Goal: Task Accomplishment & Management: Complete application form

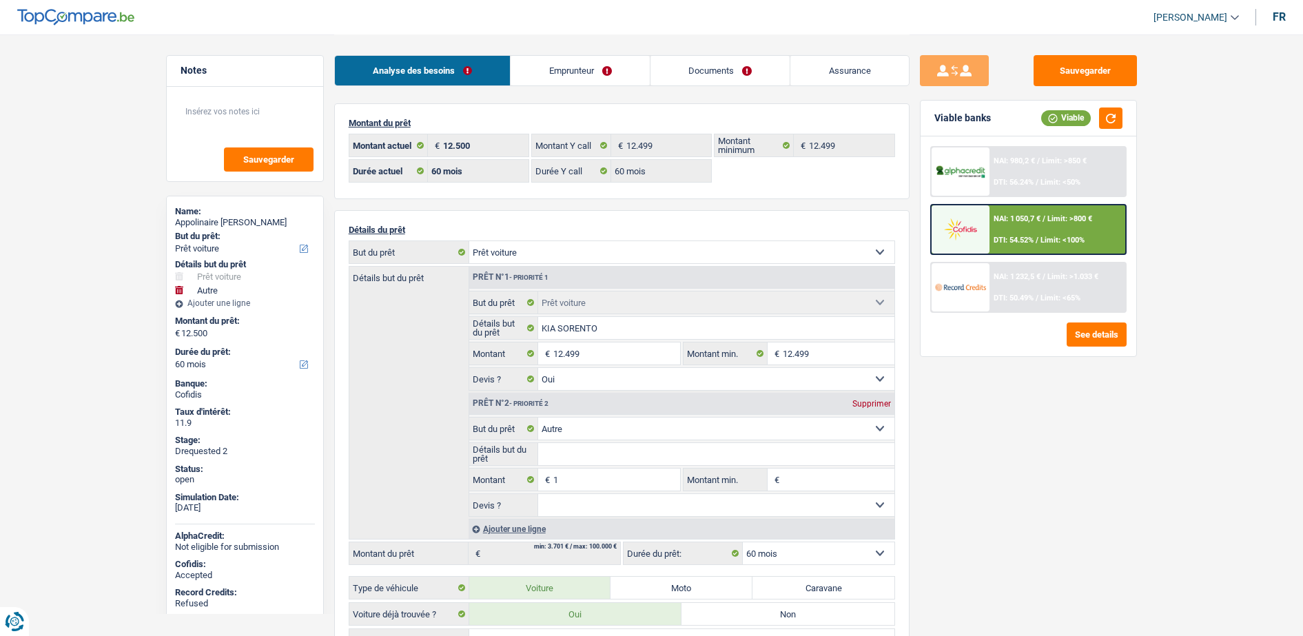
select select "car"
select select "other"
select select "60"
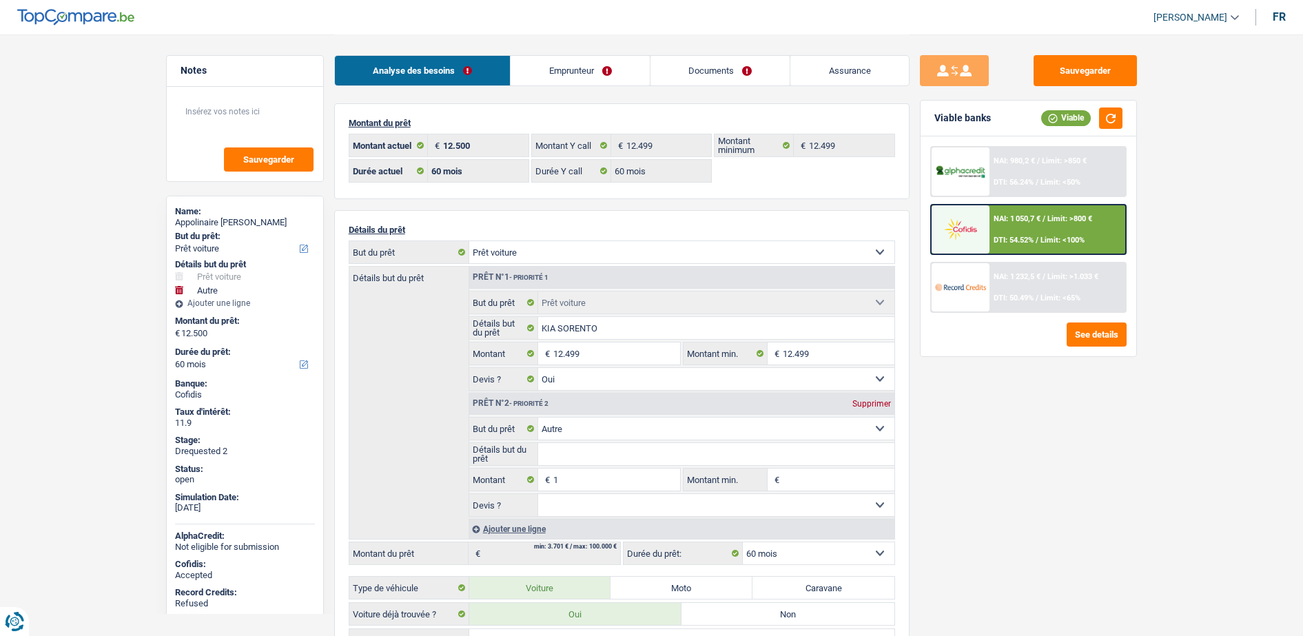
select select "60"
select select "car"
select select "yes"
select select "other"
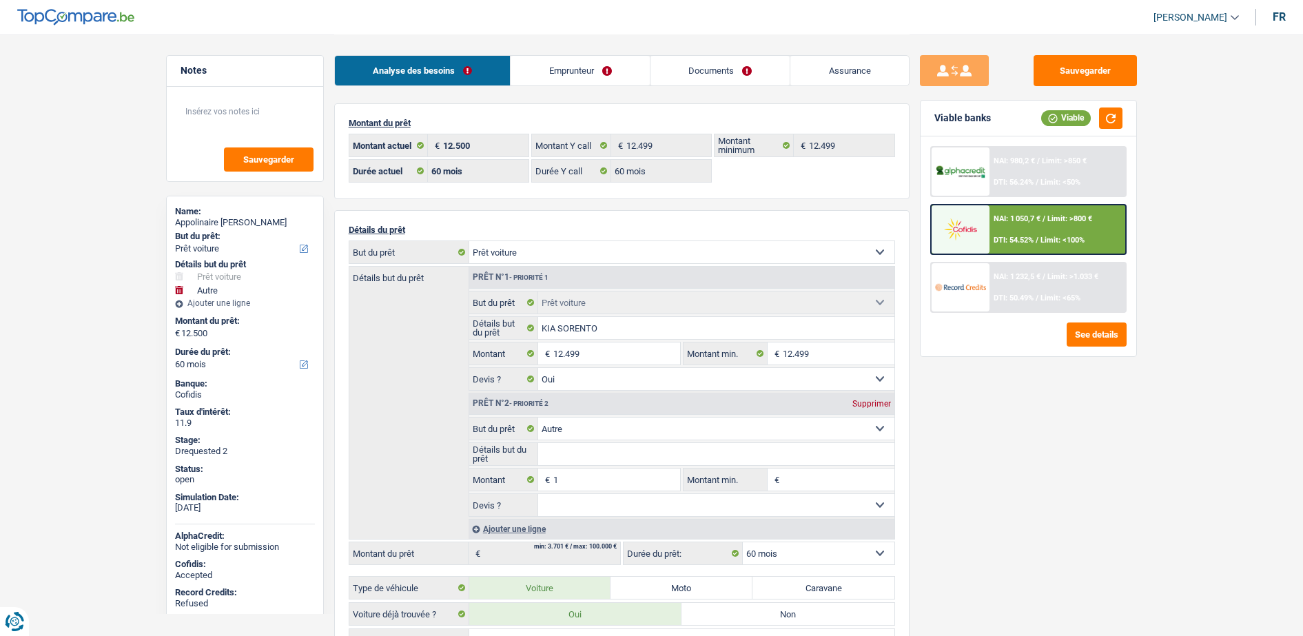
select select "60"
click at [598, 70] on link "Emprunteur" at bounding box center [580, 71] width 139 height 30
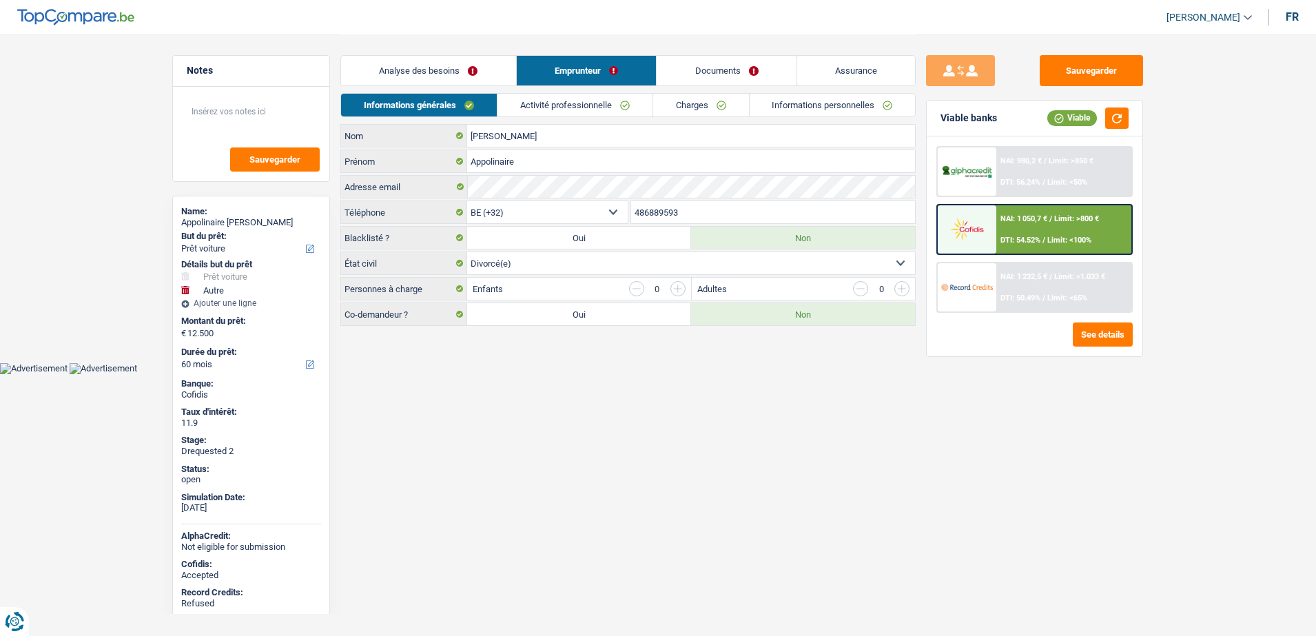
click at [766, 102] on link "Informations personnelles" at bounding box center [833, 105] width 166 height 23
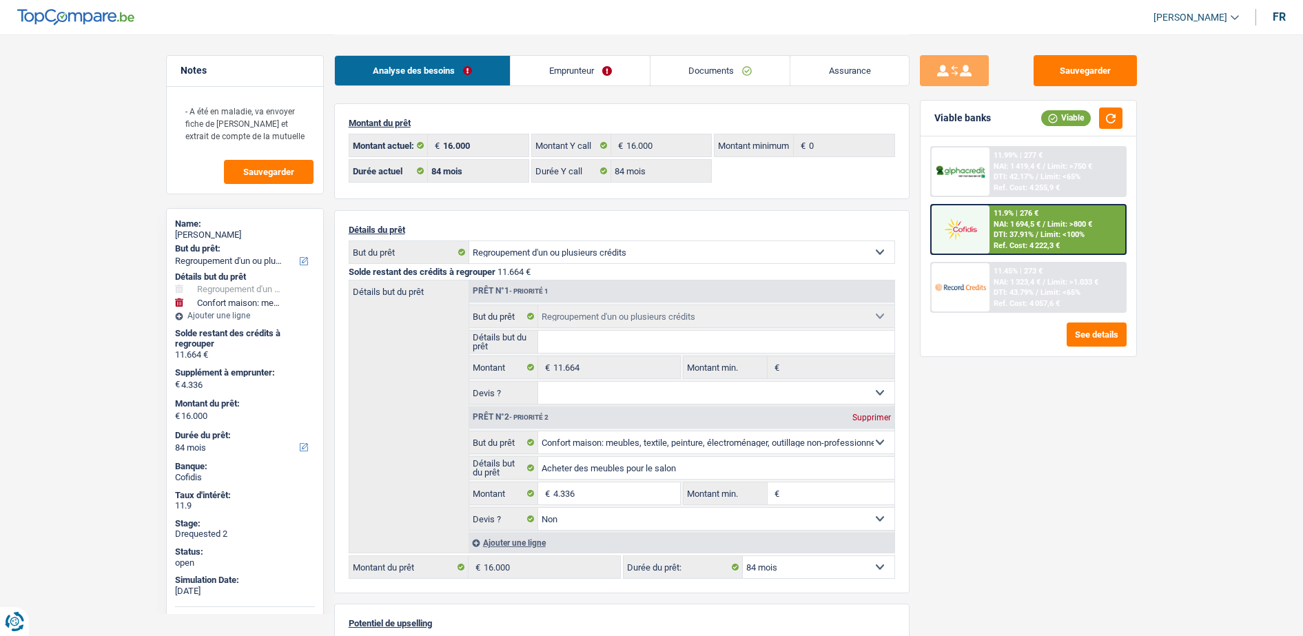
select select "refinancing"
select select "household"
select select "84"
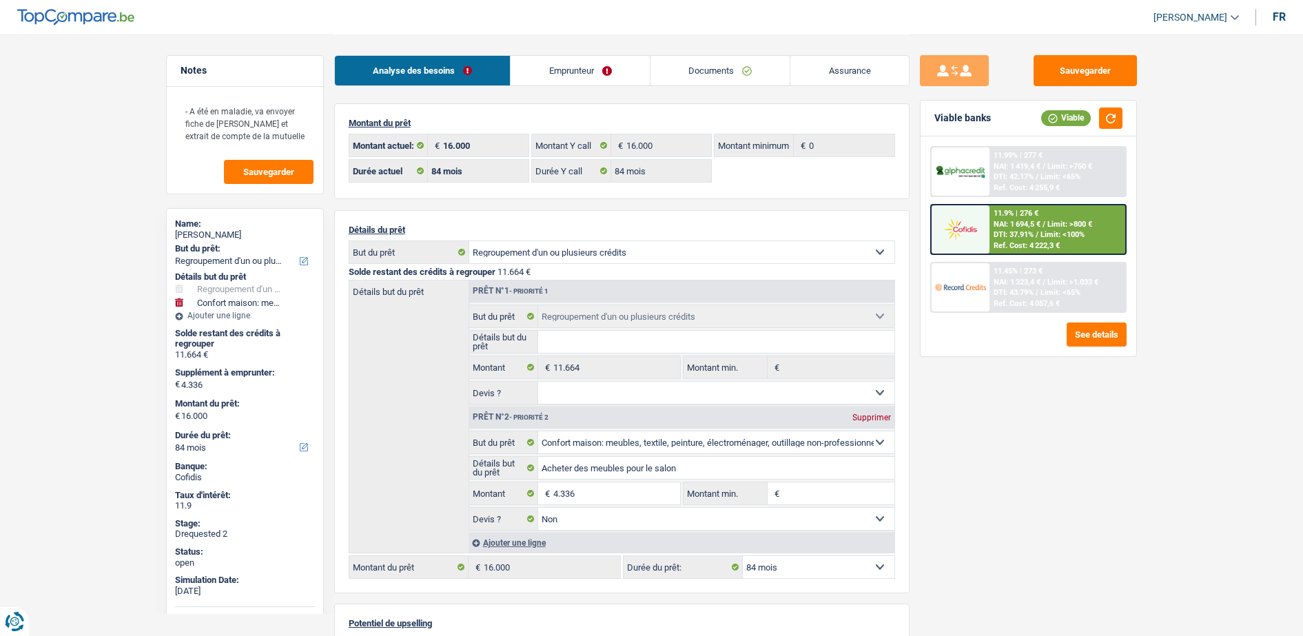
select select "84"
select select "refinancing"
select select "household"
select select "false"
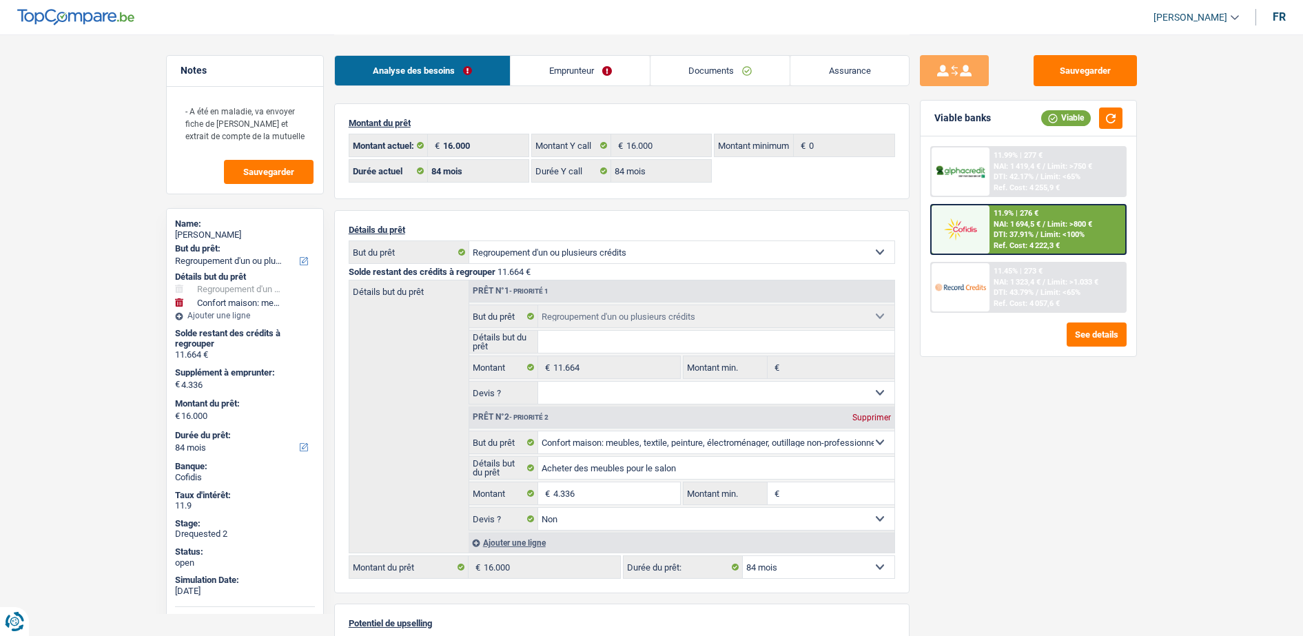
select select "84"
click at [838, 76] on link "Assurance" at bounding box center [849, 71] width 119 height 30
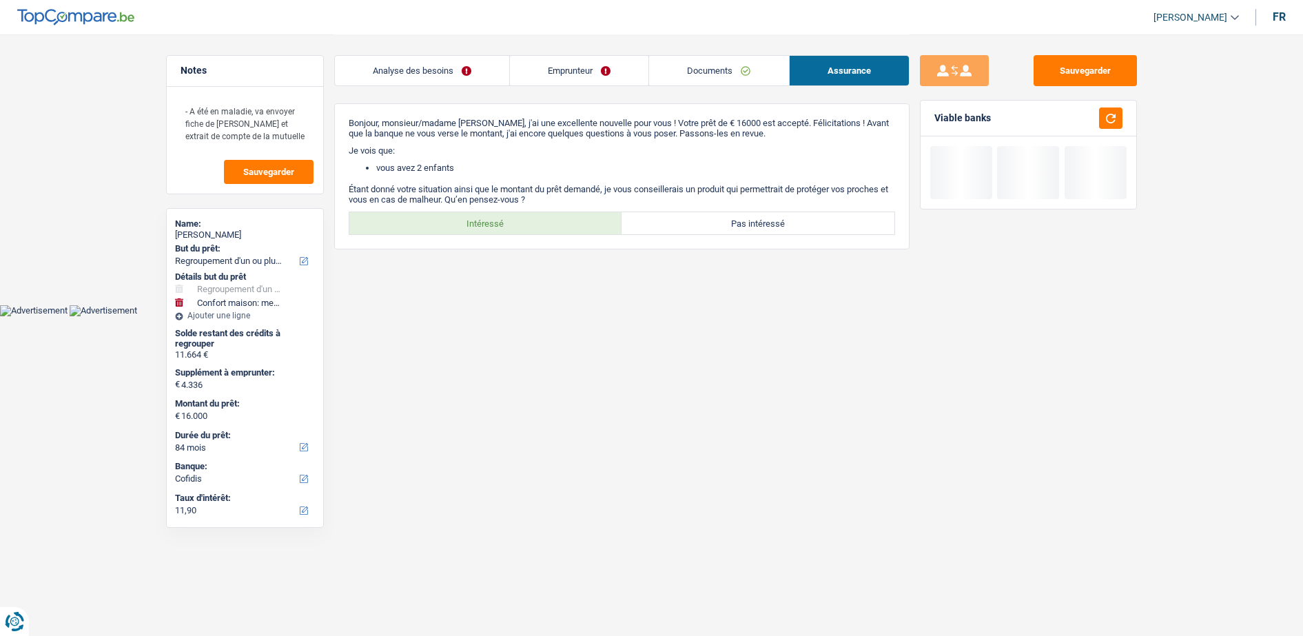
select select "refinancing"
select select "household"
select select "84"
select select "cofidis"
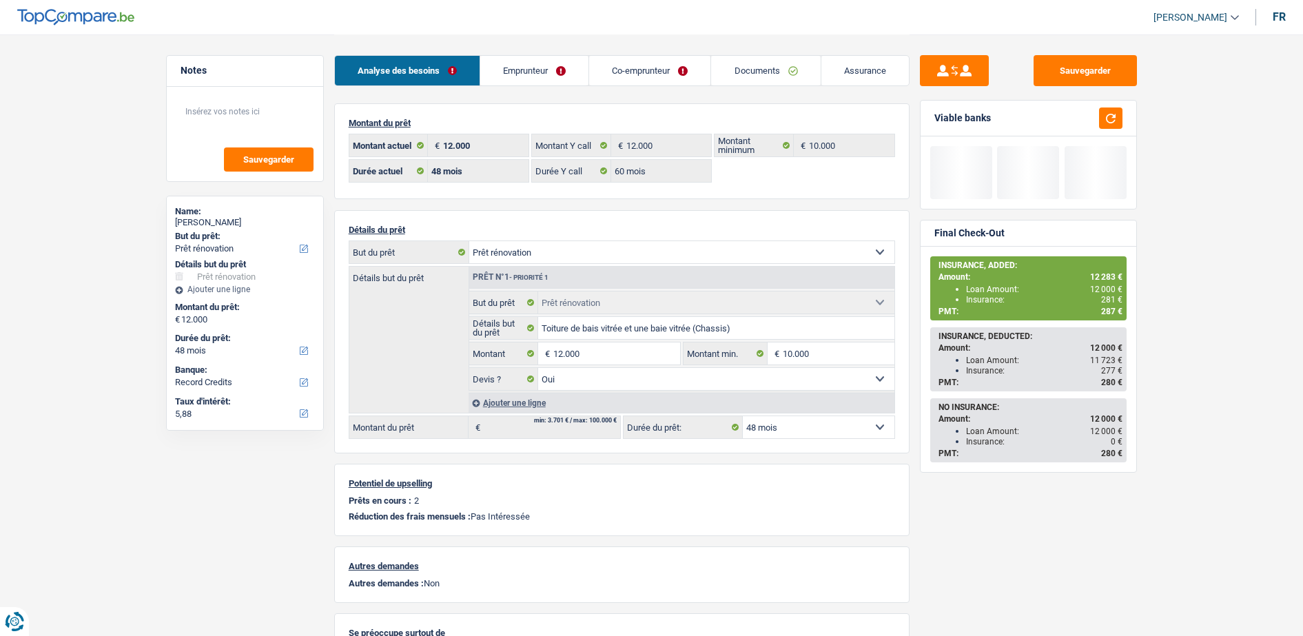
select select "renovation"
select select "48"
select select "60"
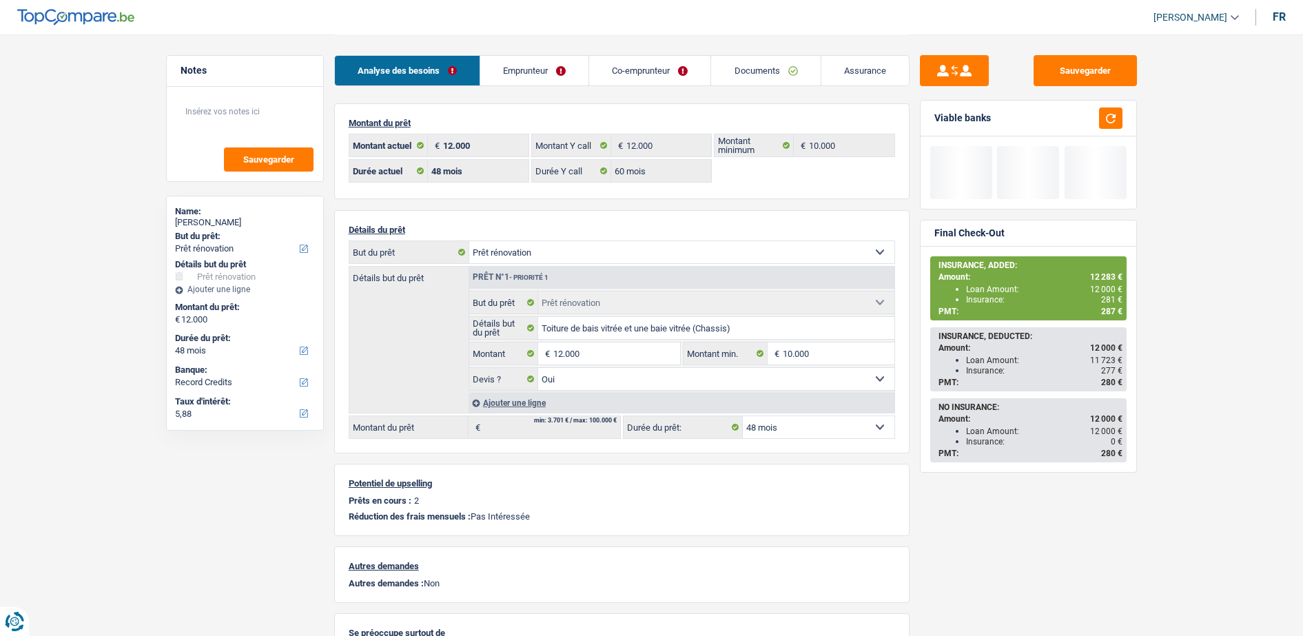
select select "renovation"
select select "yes"
select select "48"
click at [886, 61] on link "Assurance" at bounding box center [865, 71] width 88 height 30
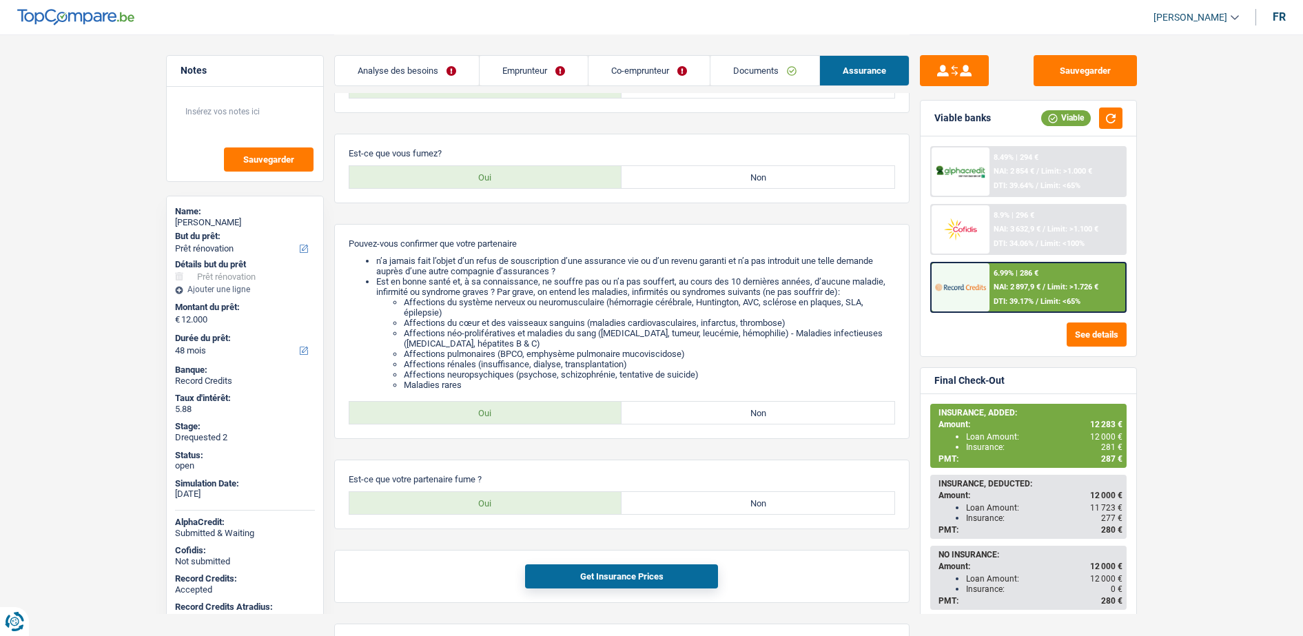
scroll to position [431, 0]
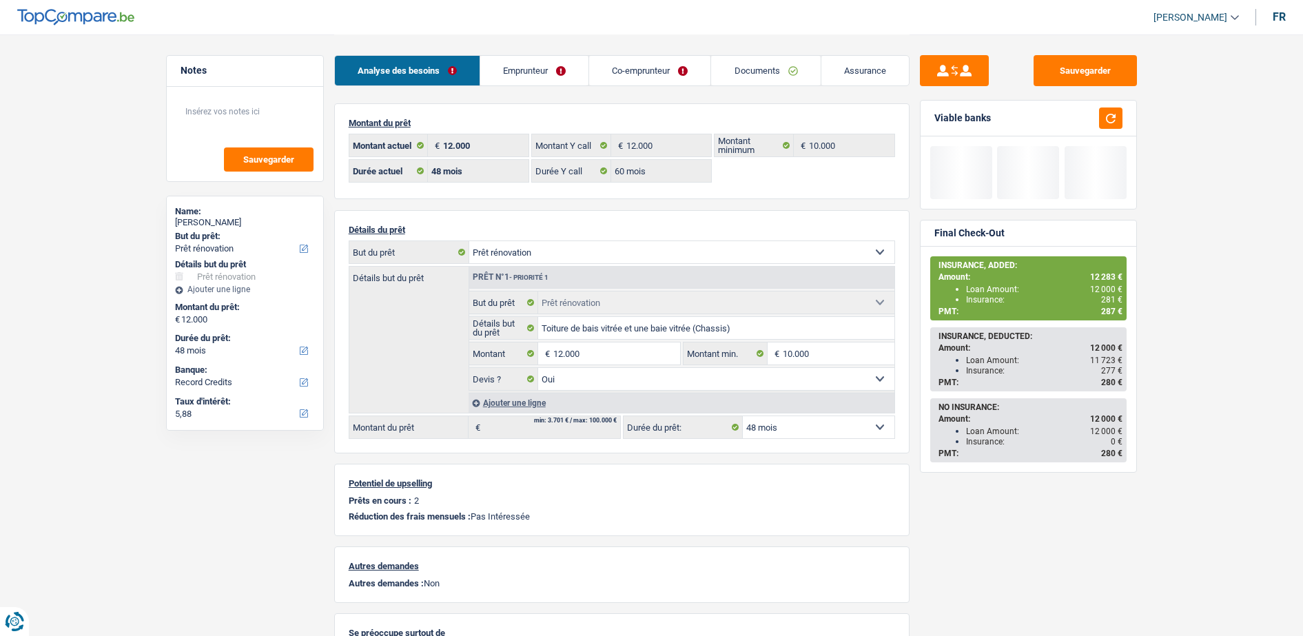
select select "renovation"
select select "48"
select select "record credits"
select select "48"
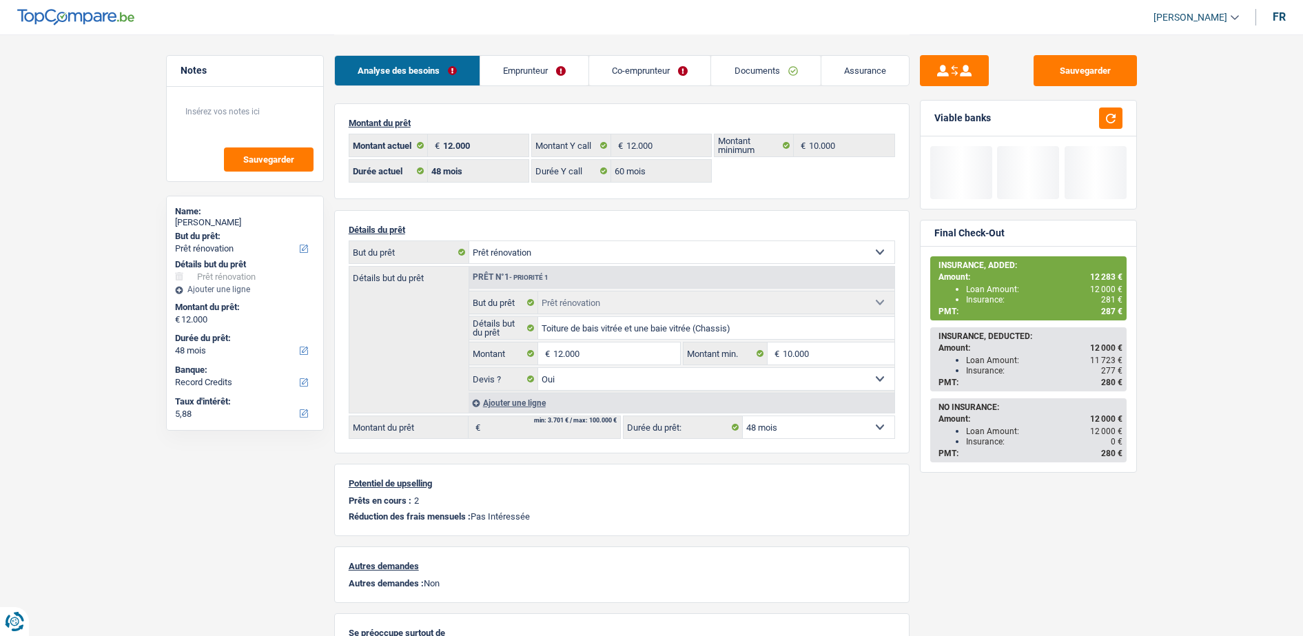
select select "60"
select select "renovation"
select select "yes"
select select "48"
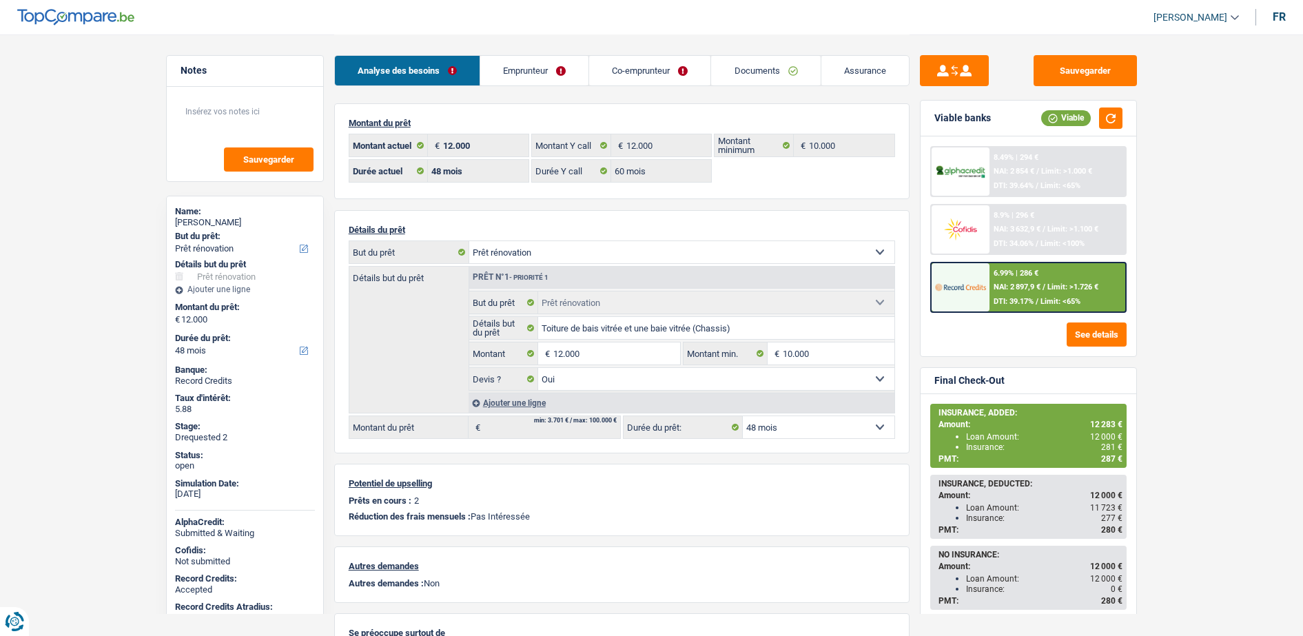
click at [840, 73] on link "Assurance" at bounding box center [865, 71] width 88 height 30
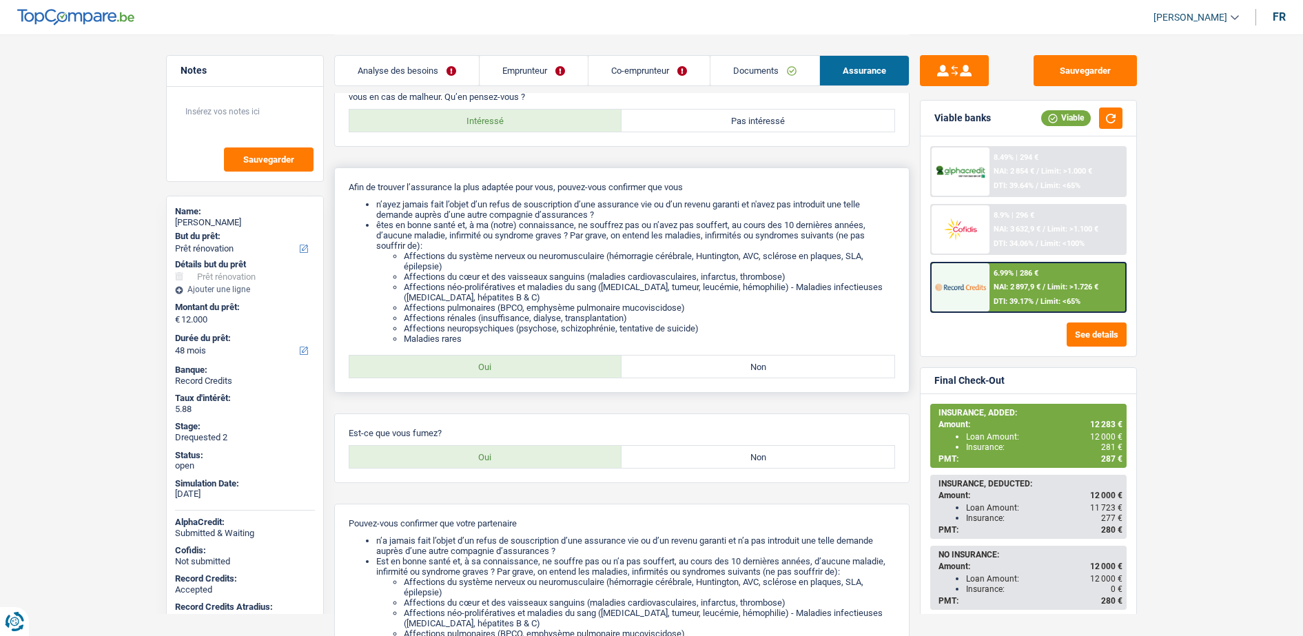
scroll to position [345, 0]
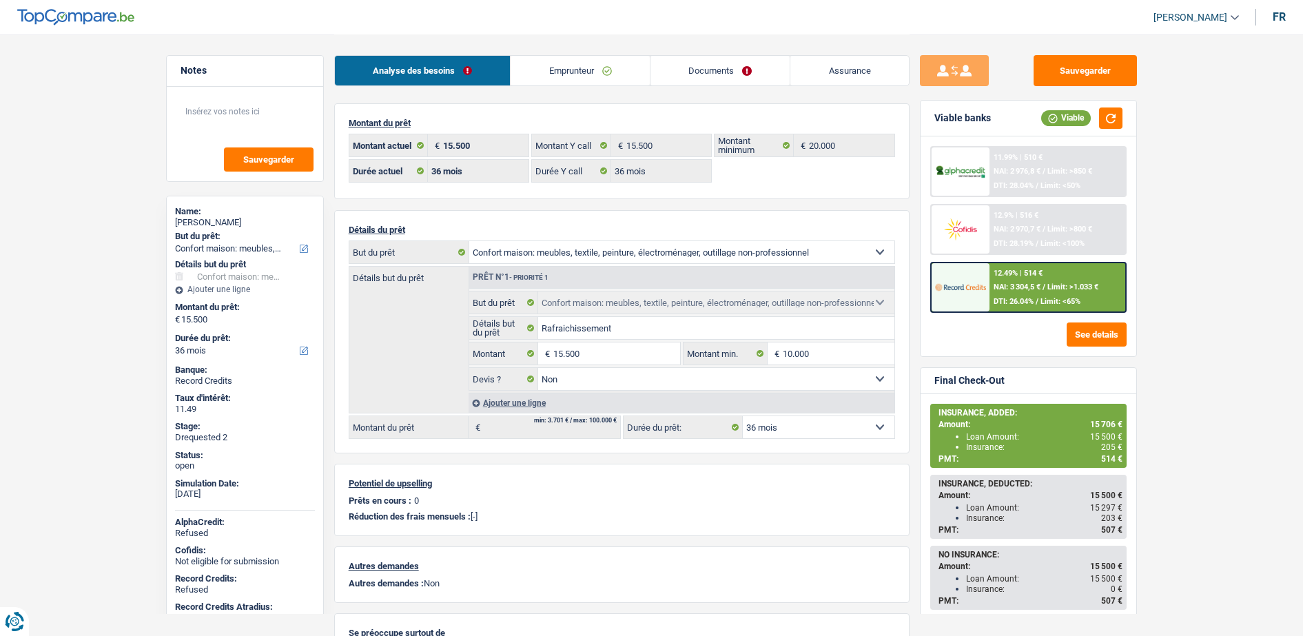
select select "household"
select select "36"
click at [768, 81] on link "Documents" at bounding box center [721, 71] width 140 height 30
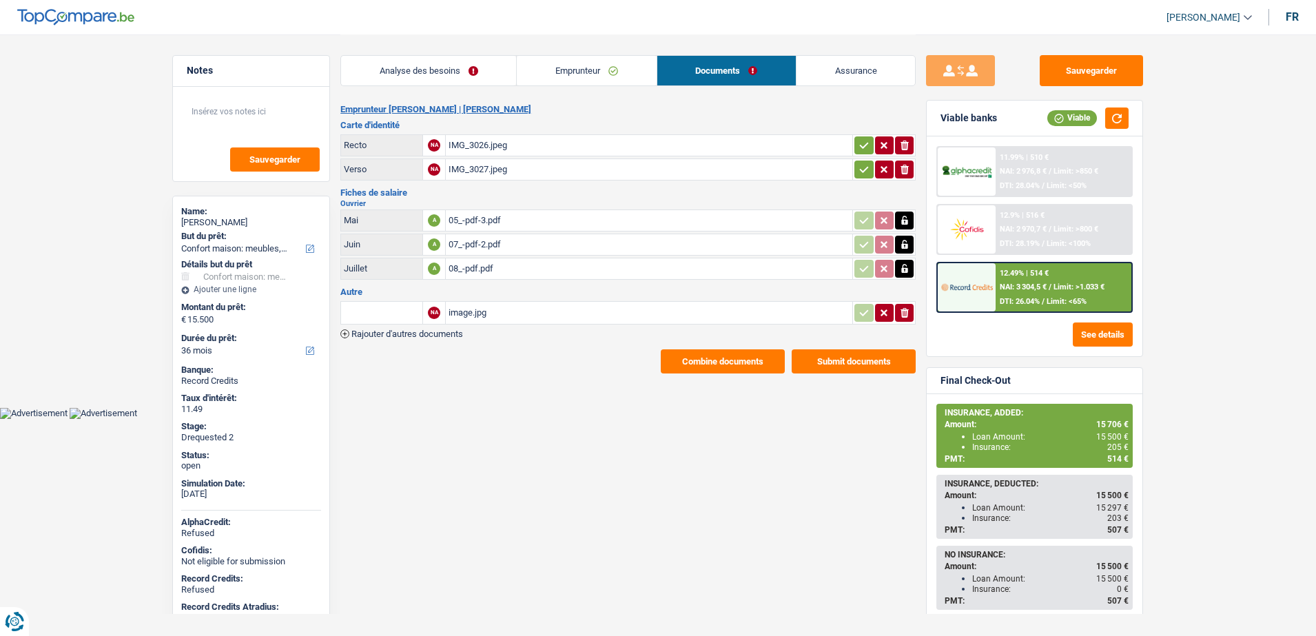
click at [639, 77] on link "Emprunteur" at bounding box center [586, 71] width 139 height 30
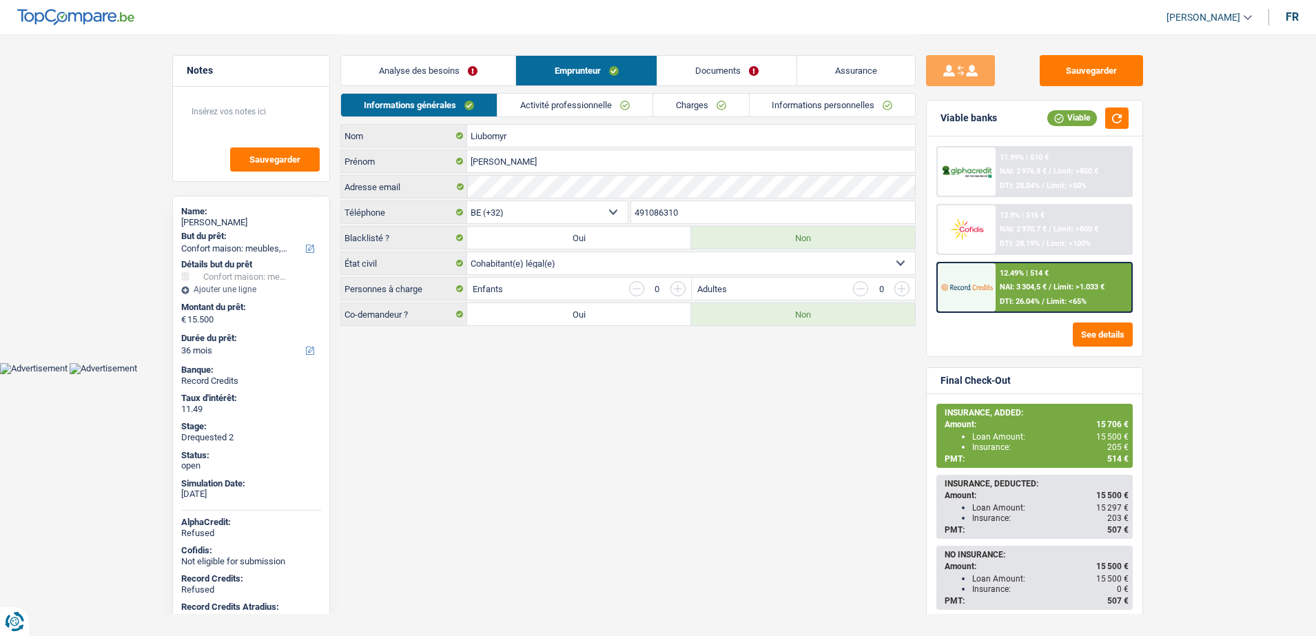
click at [715, 79] on link "Documents" at bounding box center [726, 71] width 139 height 30
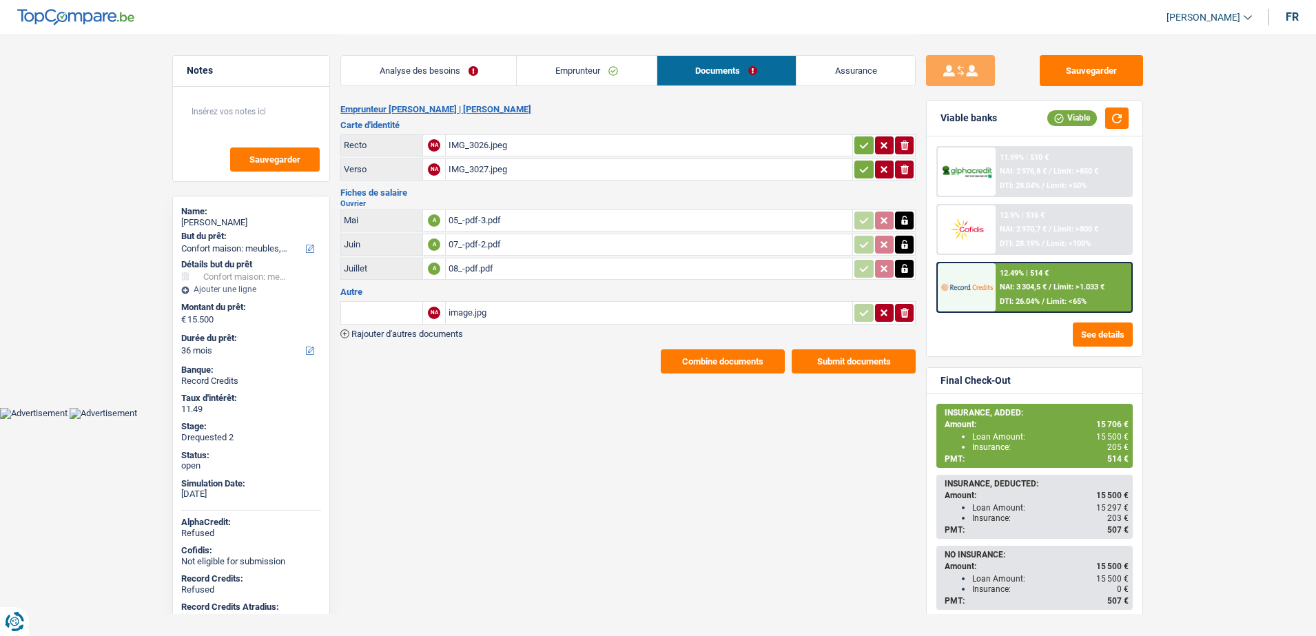
click at [610, 75] on link "Emprunteur" at bounding box center [586, 71] width 139 height 30
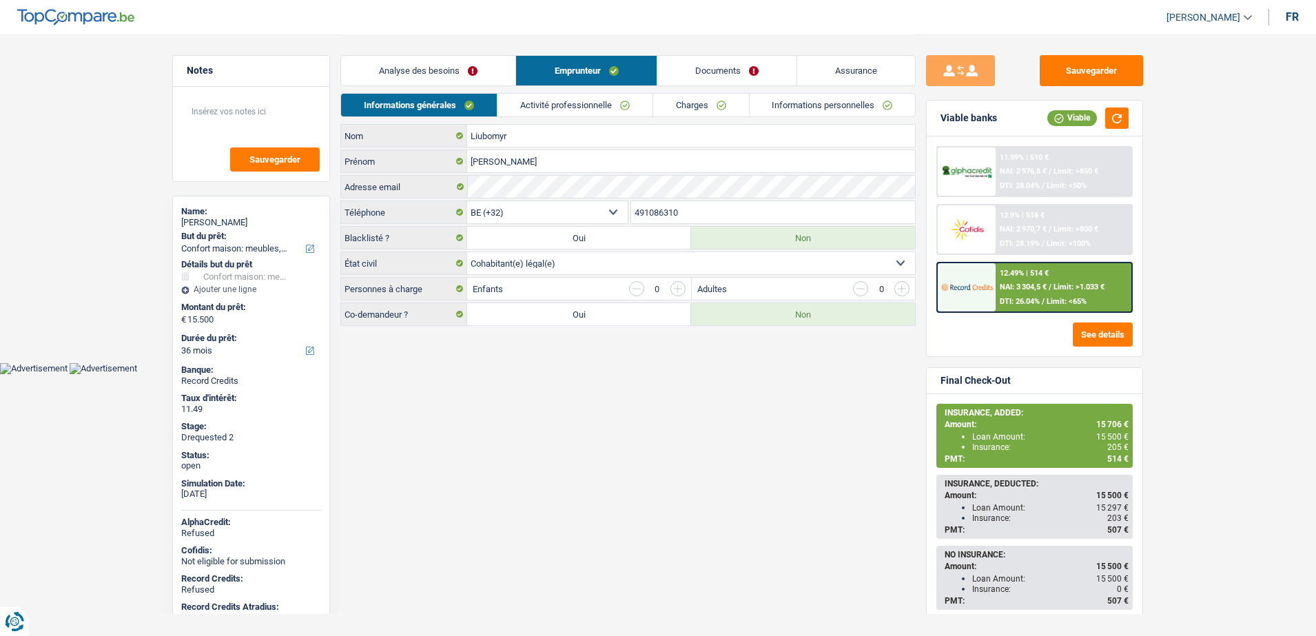
click at [832, 104] on link "Informations personnelles" at bounding box center [833, 105] width 166 height 23
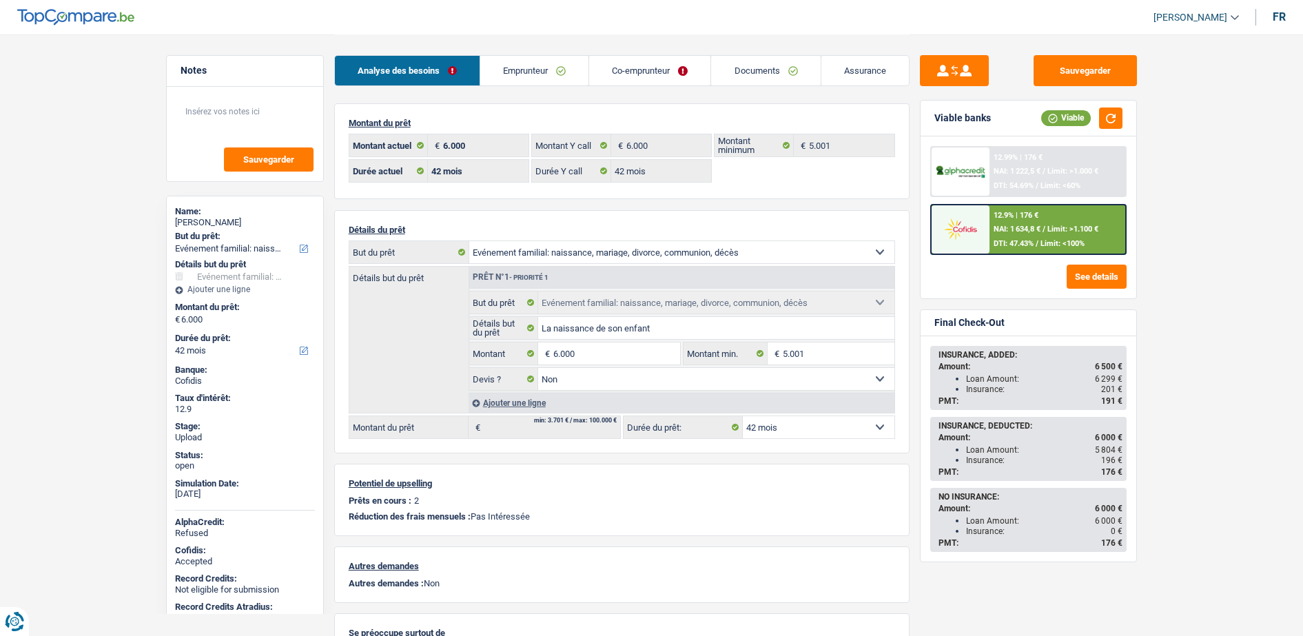
select select "familyEvent"
select select "42"
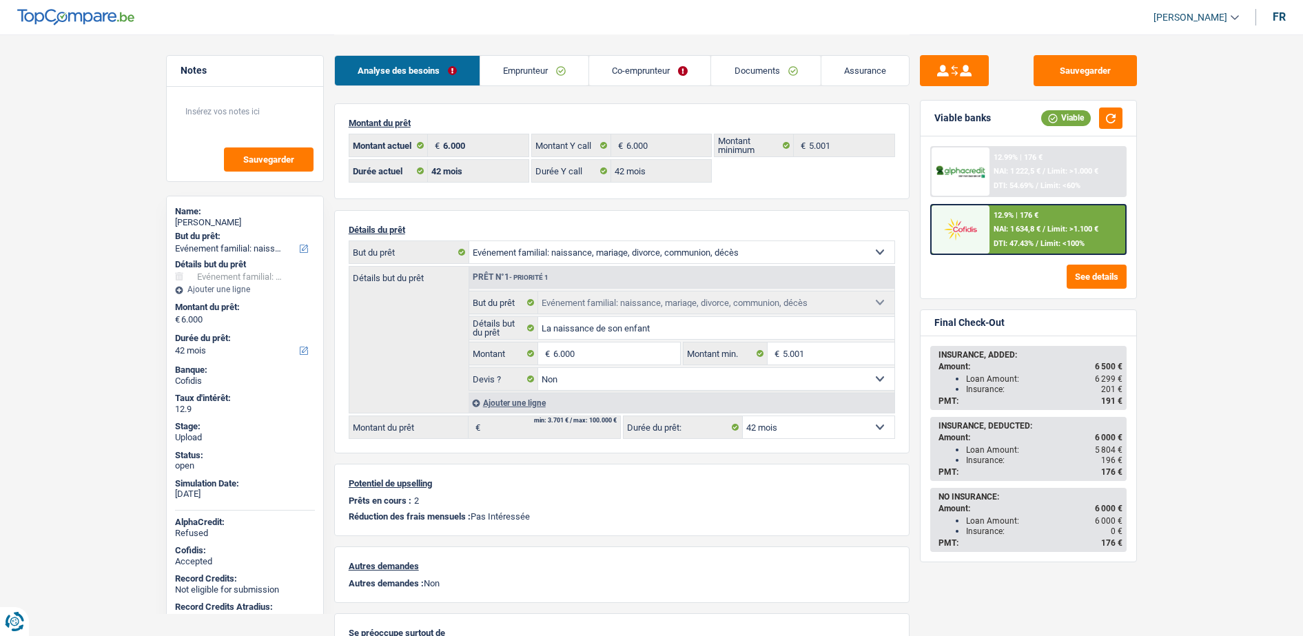
select select "familyEvent"
select select "false"
select select "42"
click at [1014, 227] on span "NAI: 1 634,8 €" at bounding box center [1017, 229] width 47 height 9
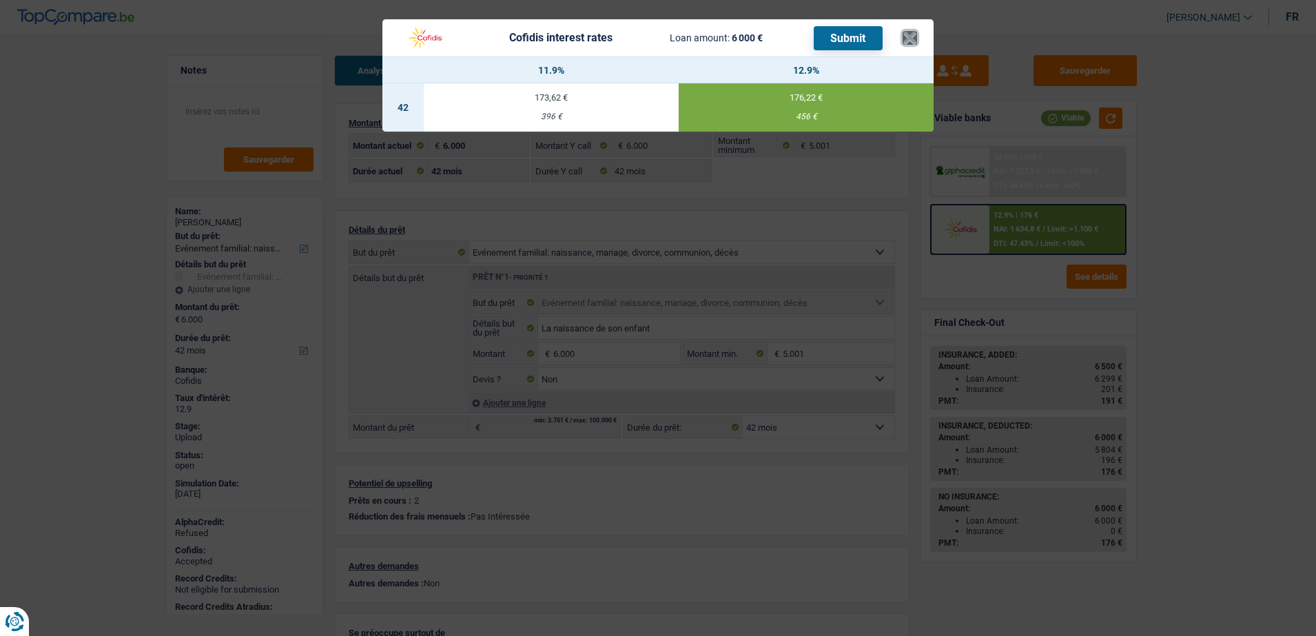
click at [907, 43] on button "×" at bounding box center [910, 38] width 14 height 14
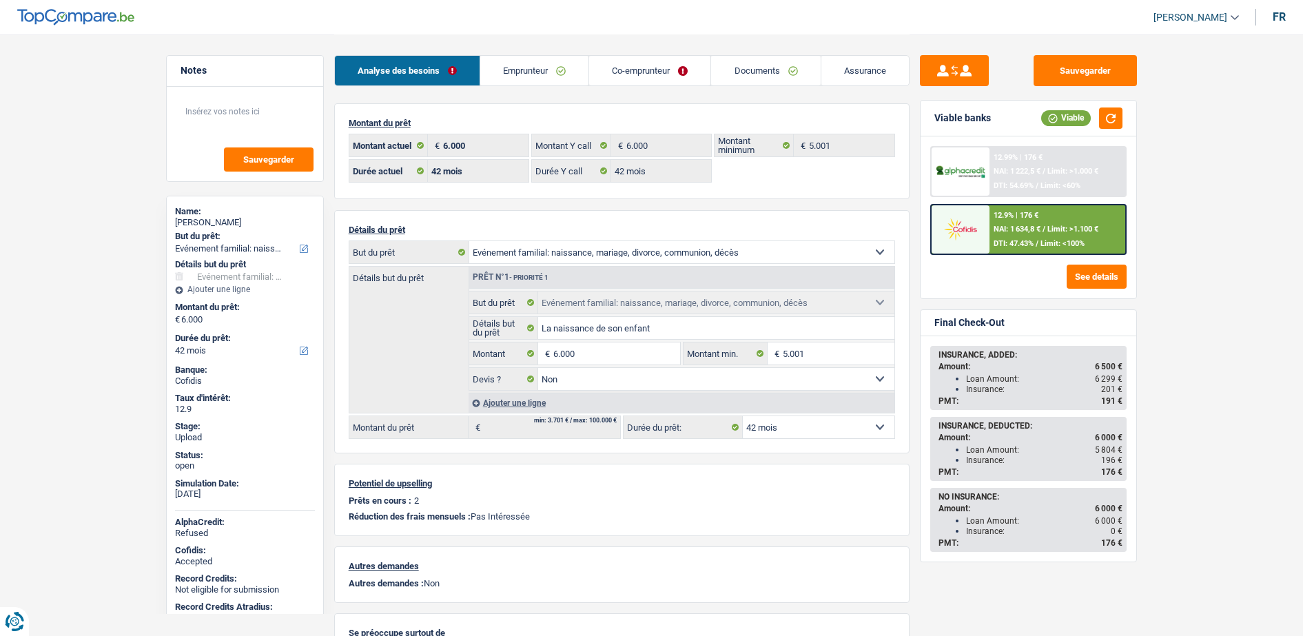
click at [986, 205] on div at bounding box center [961, 229] width 58 height 48
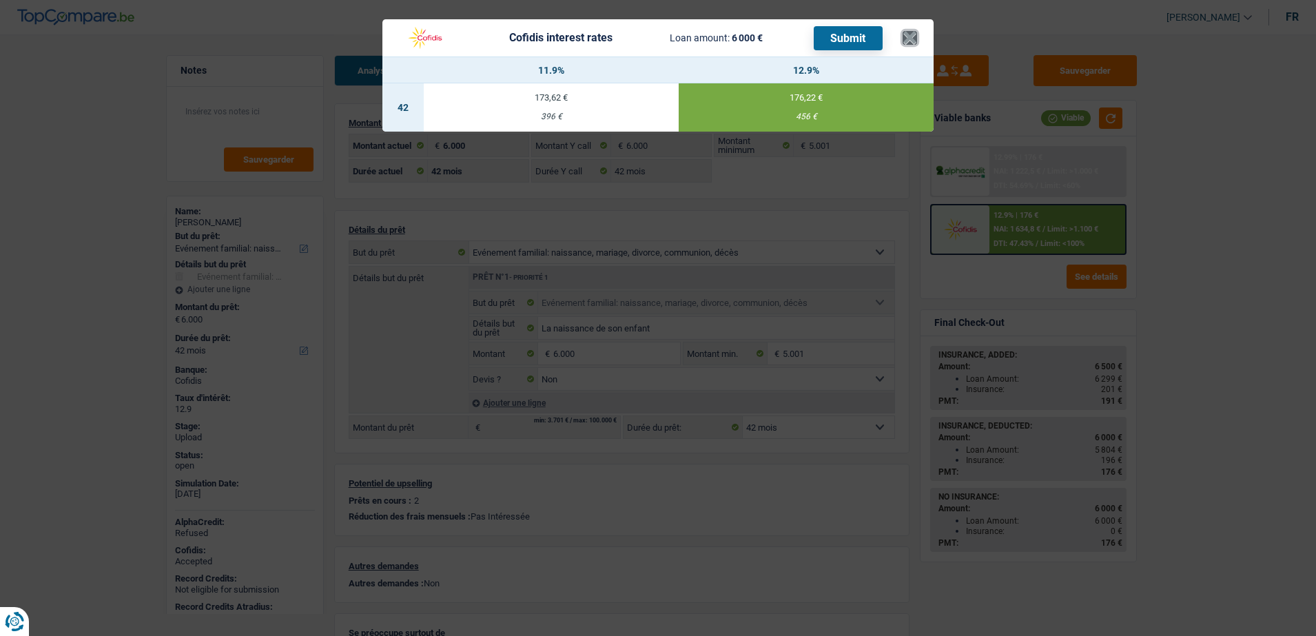
click at [910, 40] on button "×" at bounding box center [910, 38] width 14 height 14
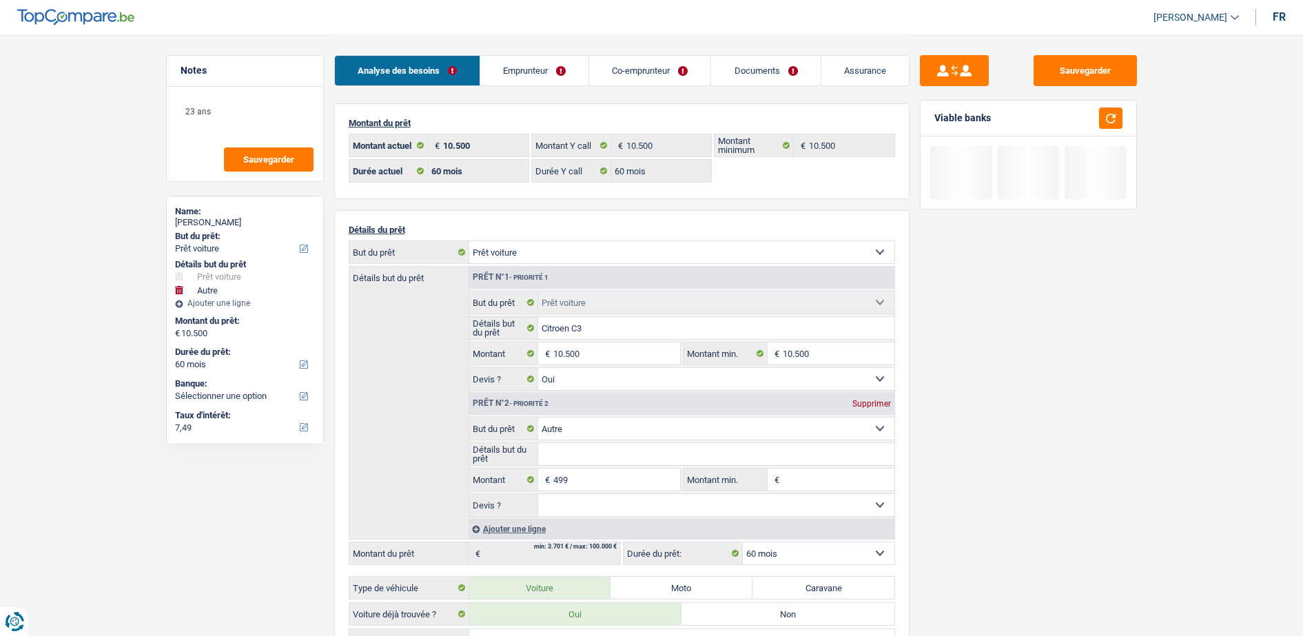
select select "car"
select select "other"
select select "60"
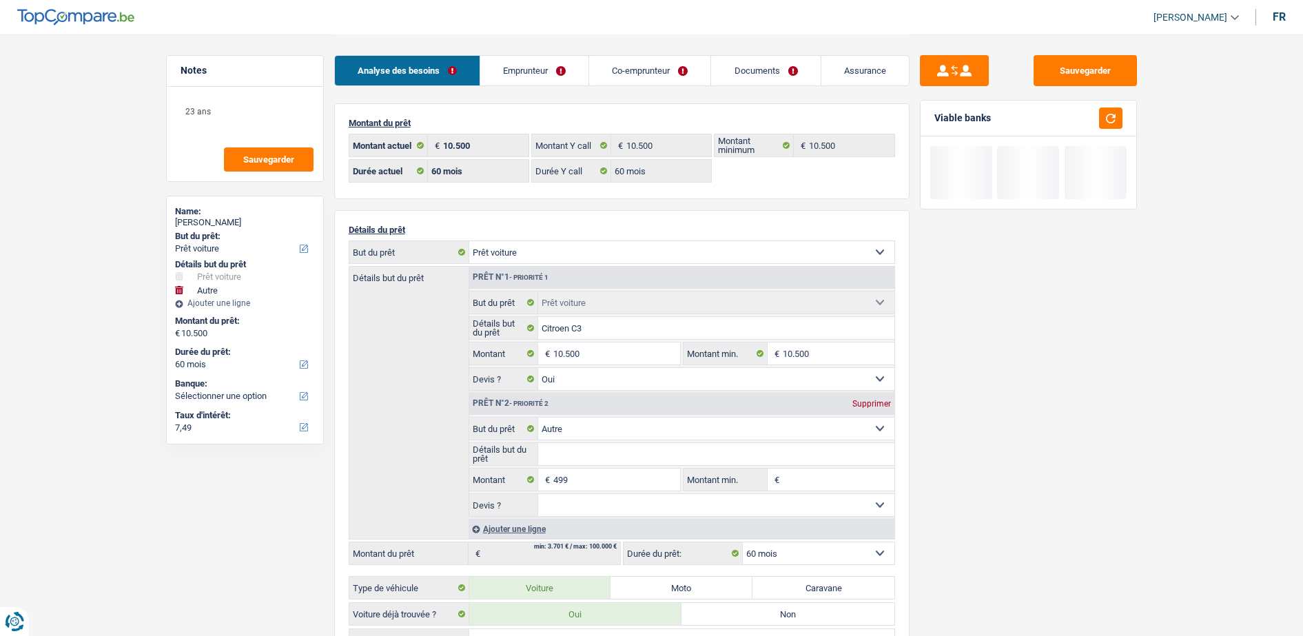
select select "60"
select select "car"
select select "yes"
select select "other"
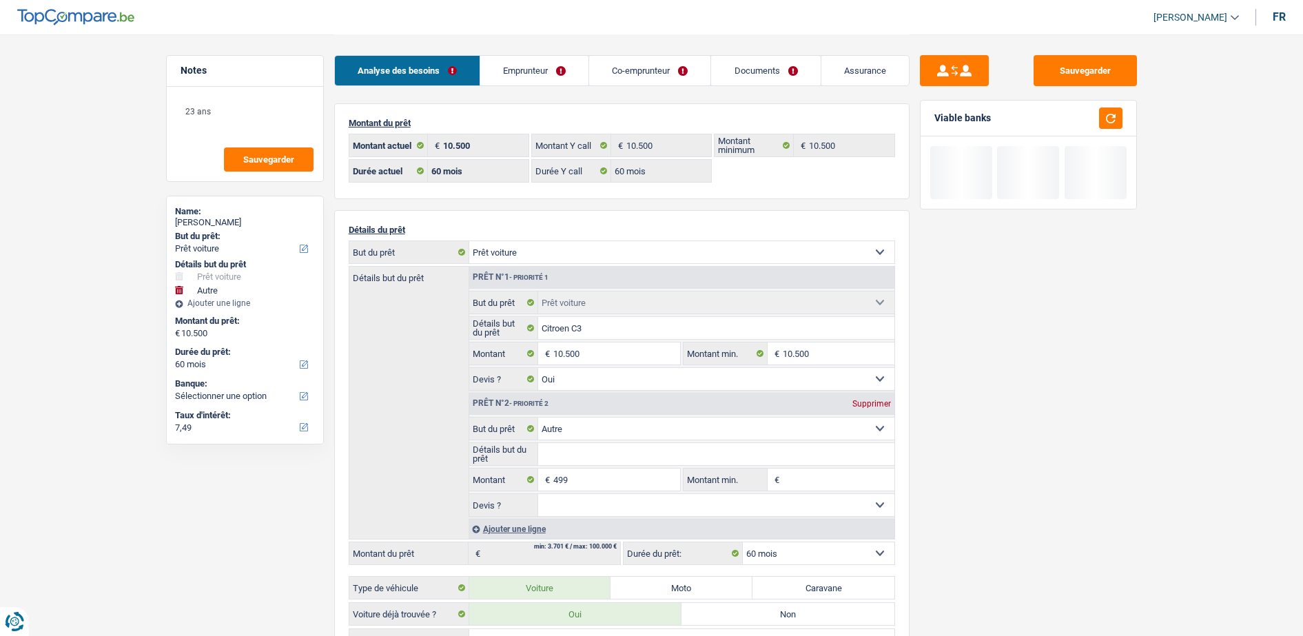
select select "60"
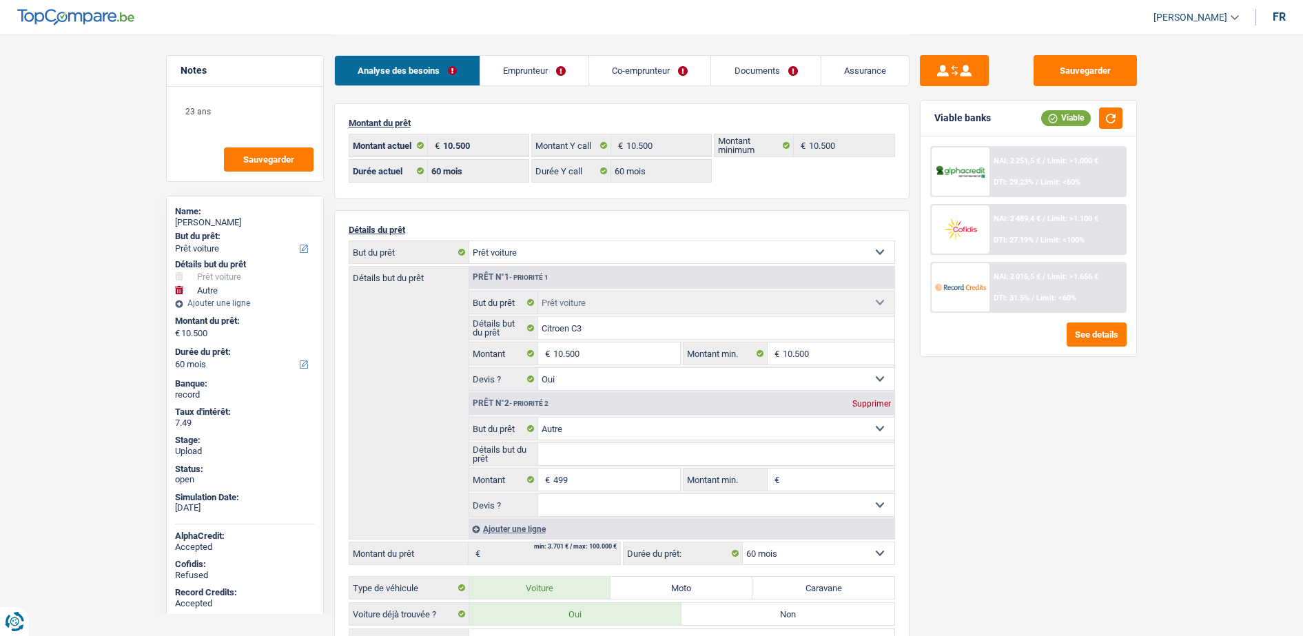
click at [999, 159] on span "NAI: 2 251,5 €" at bounding box center [1017, 160] width 47 height 9
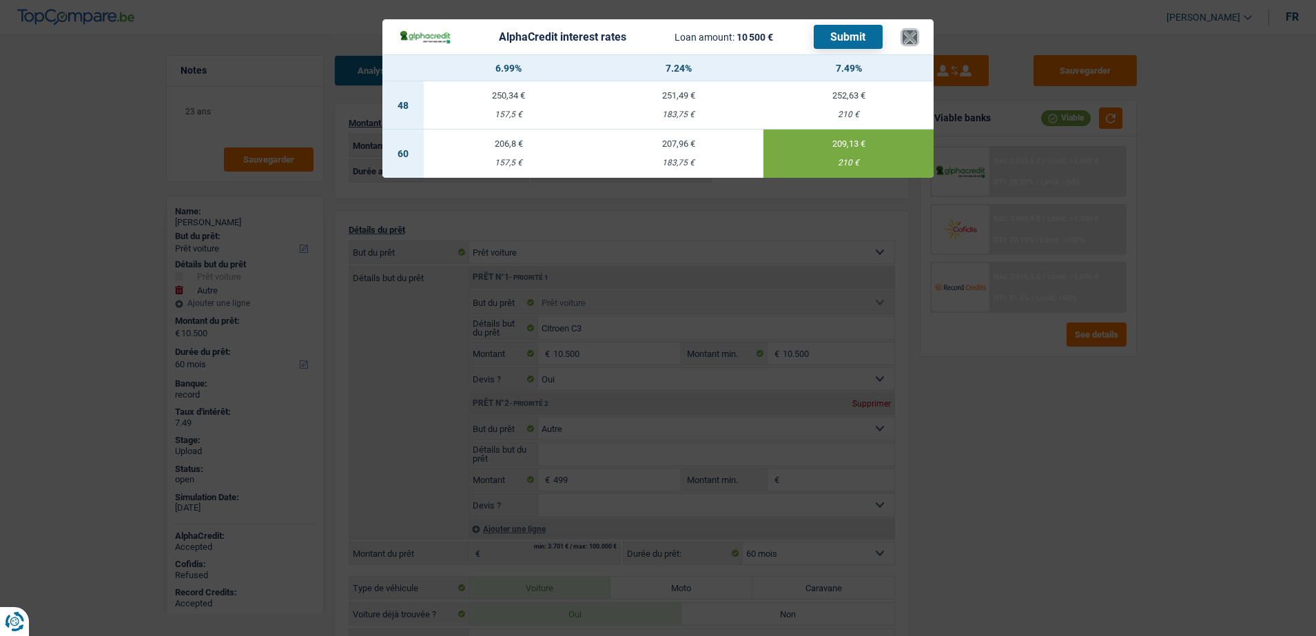
click at [910, 43] on button "×" at bounding box center [910, 37] width 14 height 14
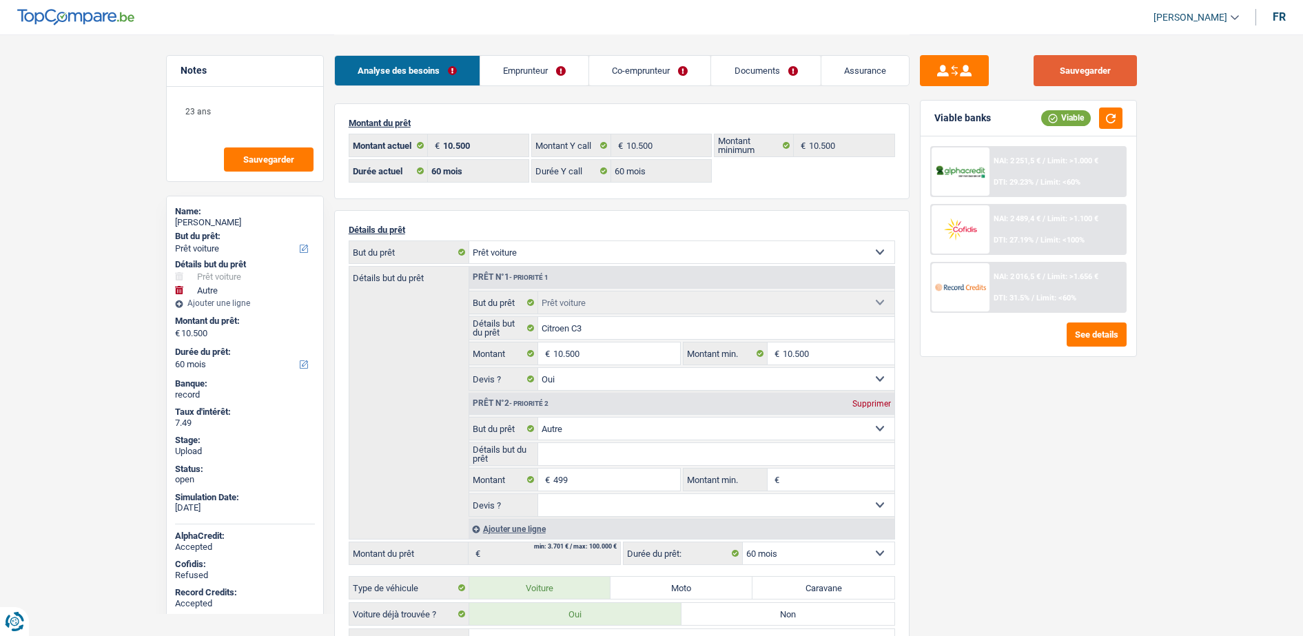
drag, startPoint x: 1098, startPoint y: 81, endPoint x: 1090, endPoint y: 76, distance: 9.0
click at [1096, 80] on button "Sauvegarder" at bounding box center [1085, 70] width 103 height 31
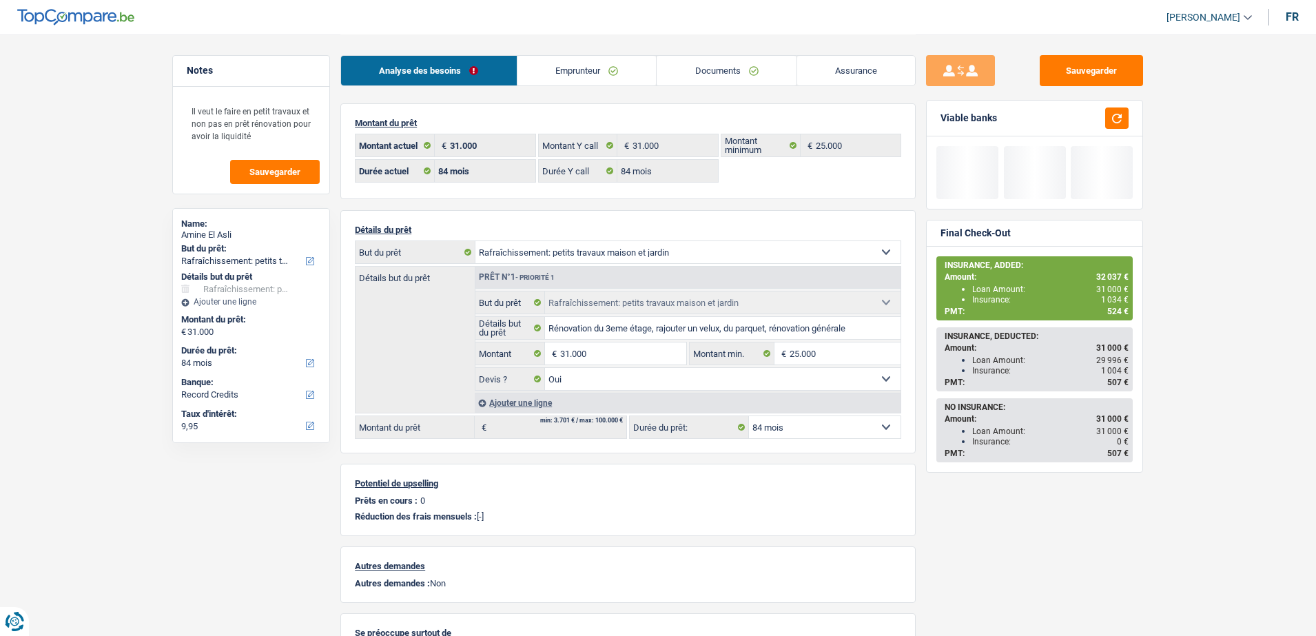
select select "houseOrGarden"
select select "84"
select select "record credits"
select select "84"
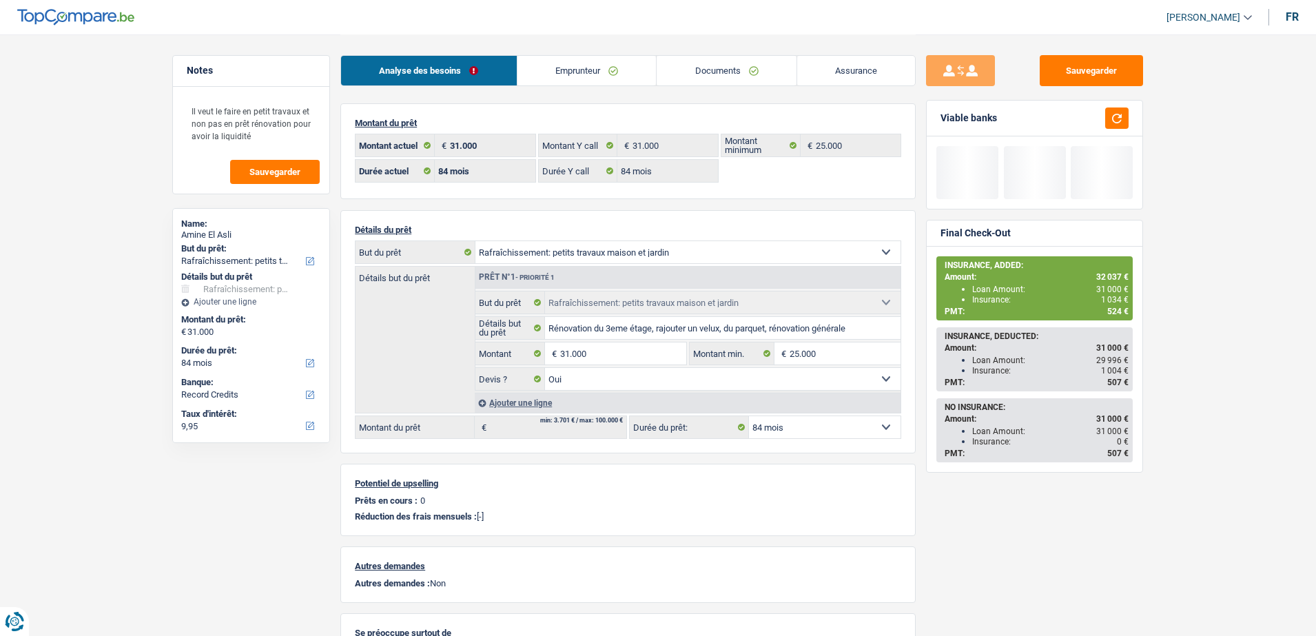
select select "84"
select select "houseOrGarden"
select select "yes"
select select "84"
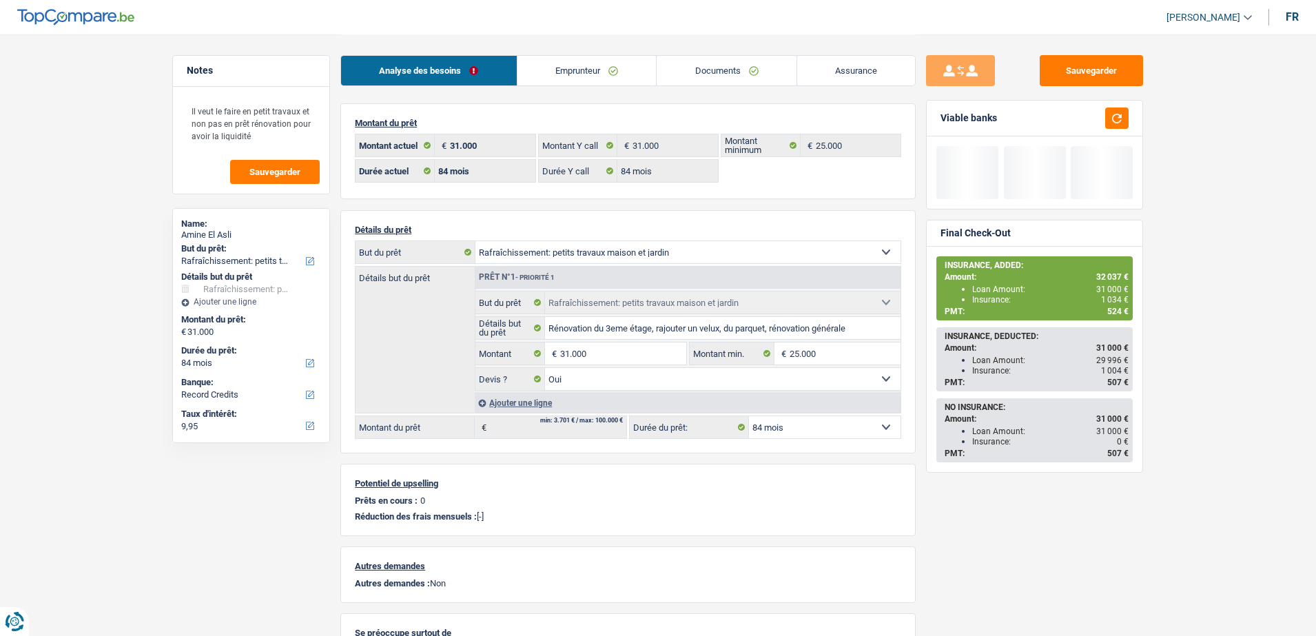
select select "32"
select select "single"
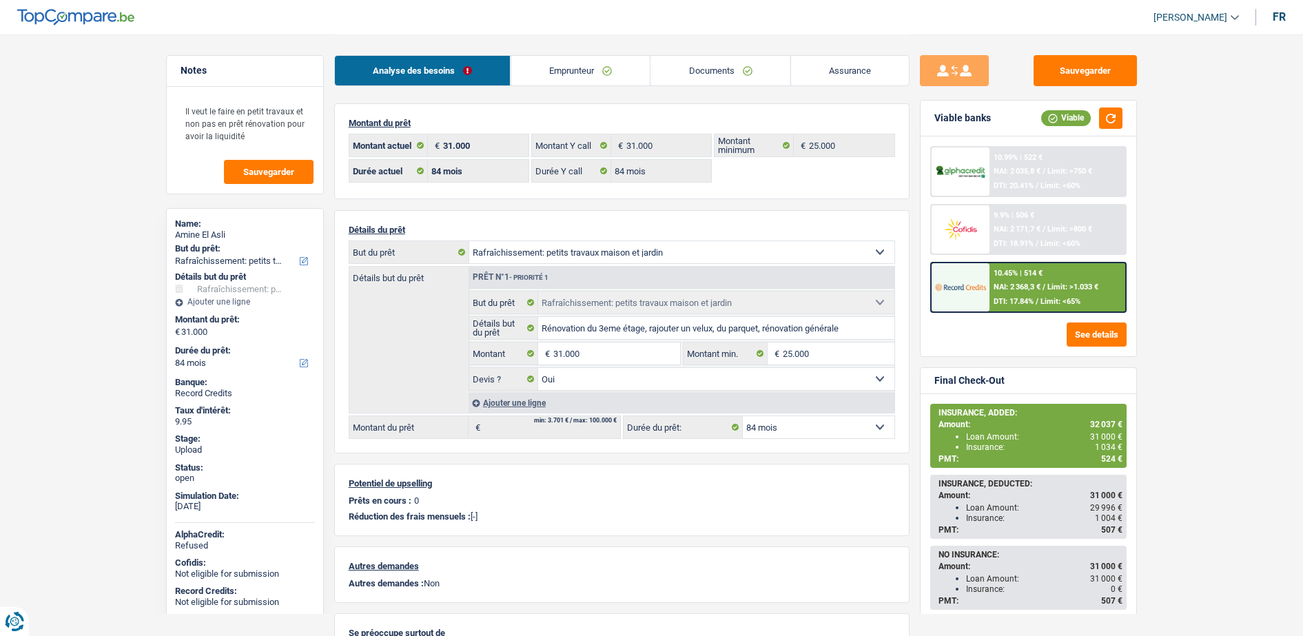
click at [595, 67] on link "Emprunteur" at bounding box center [580, 71] width 139 height 30
select select "houseOrGarden"
select select "84"
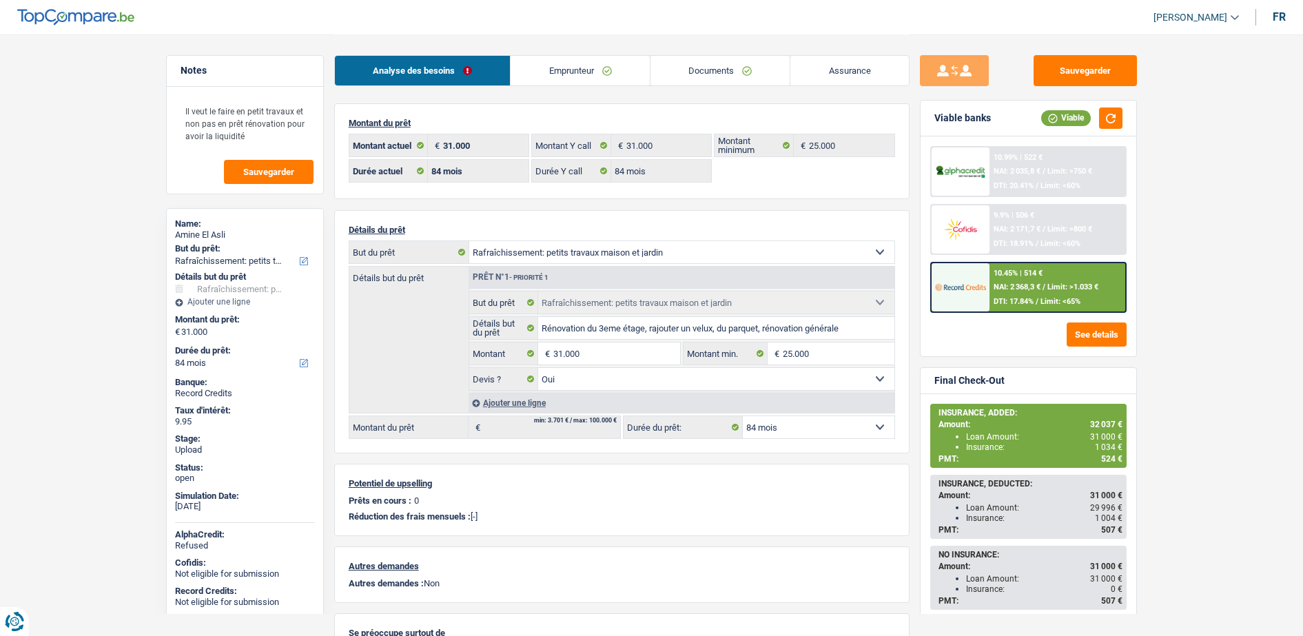
select select "84"
select select "houseOrGarden"
select select "yes"
select select "84"
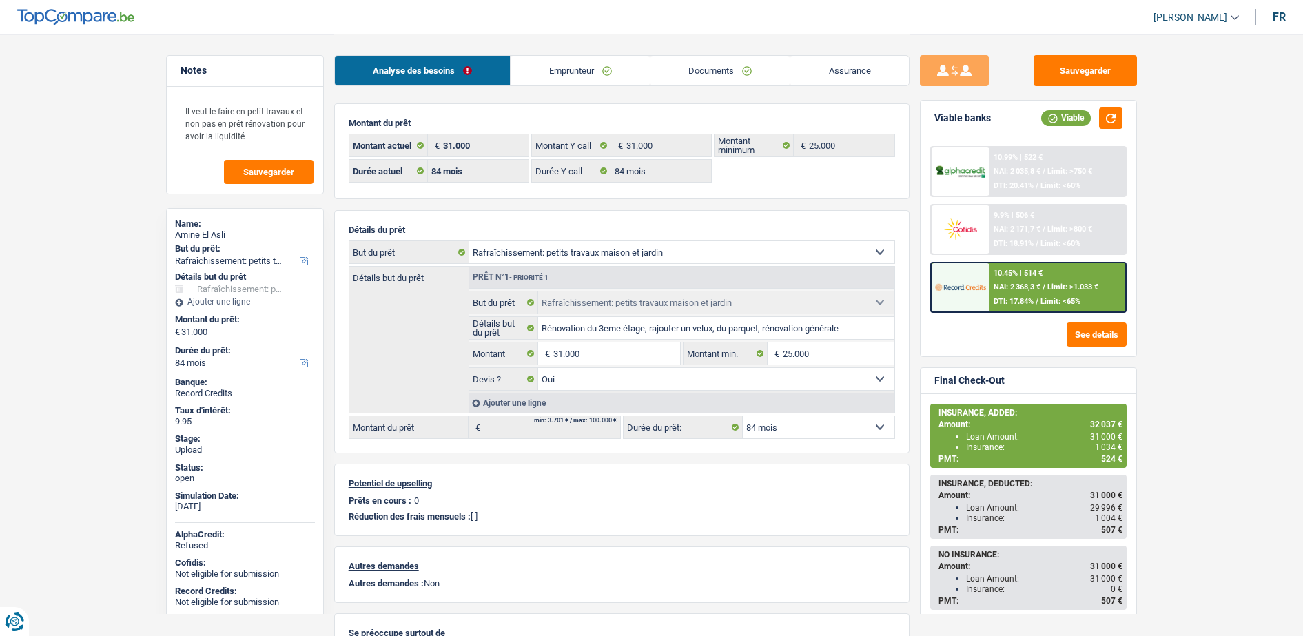
select select "ownerWithoutMortgage"
select select "BE"
click at [569, 71] on link "Emprunteur" at bounding box center [580, 71] width 139 height 30
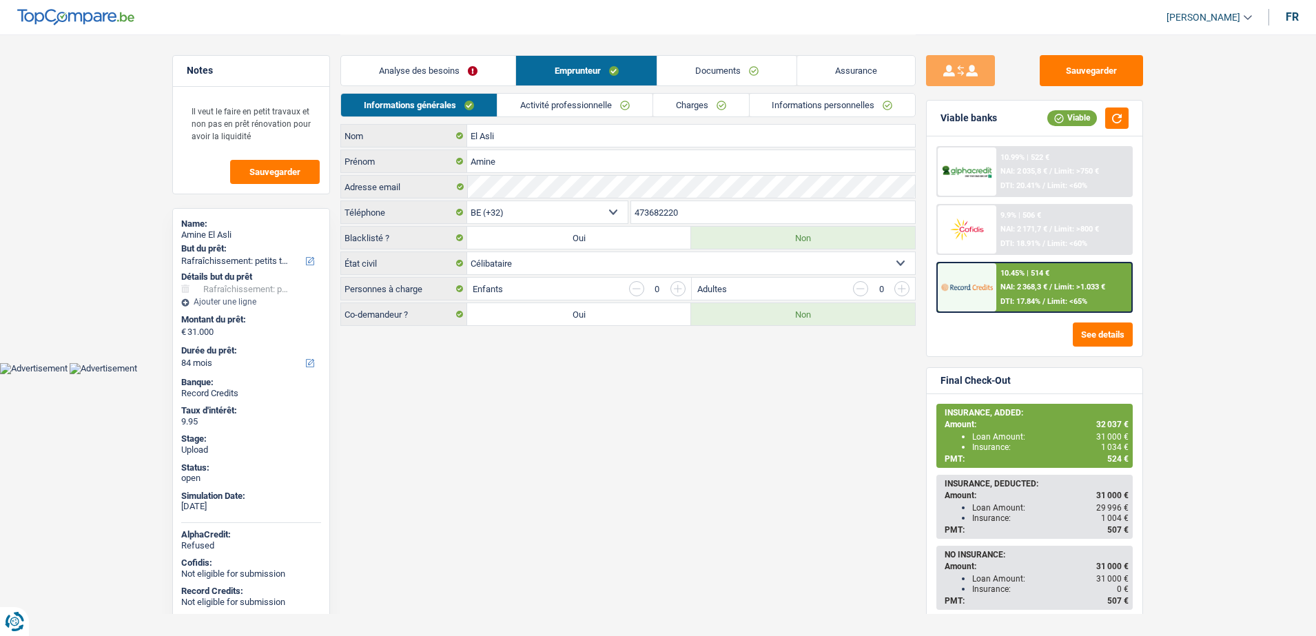
click at [575, 102] on link "Activité professionnelle" at bounding box center [575, 105] width 155 height 23
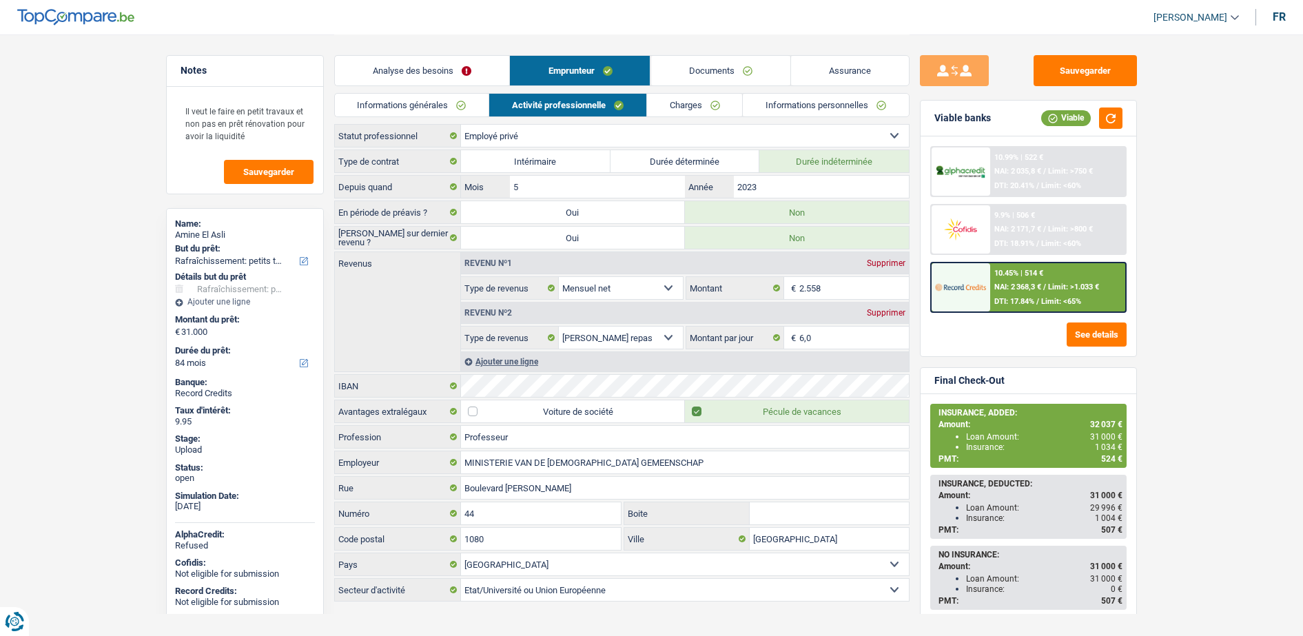
click at [689, 101] on link "Charges" at bounding box center [695, 105] width 96 height 23
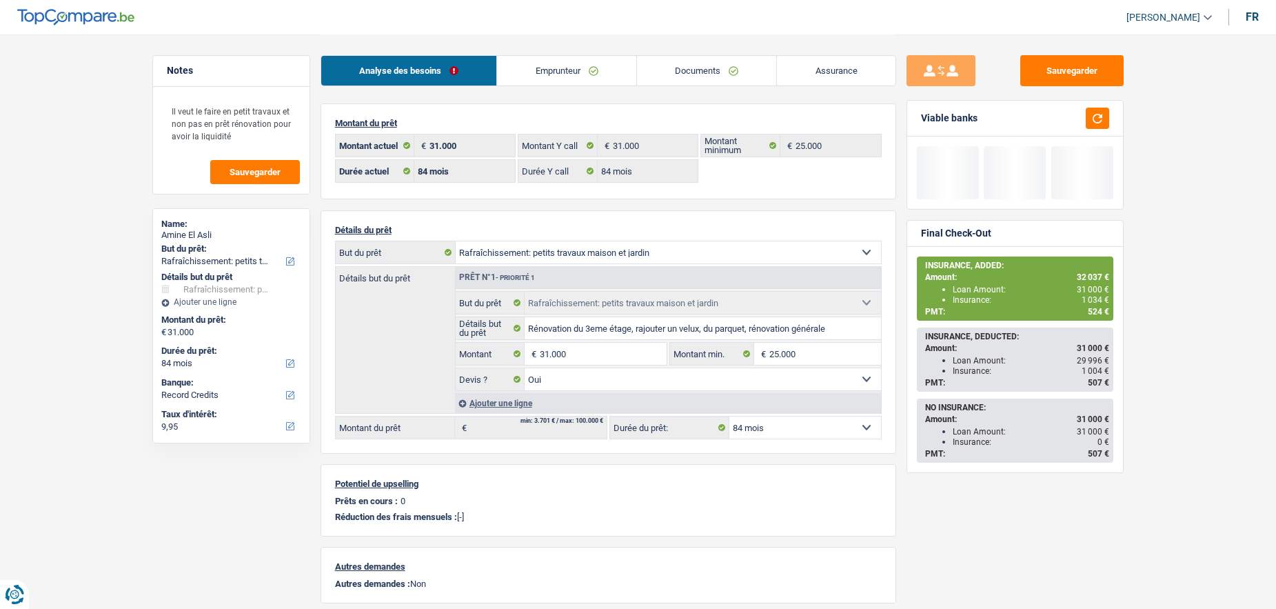
select select "houseOrGarden"
select select "84"
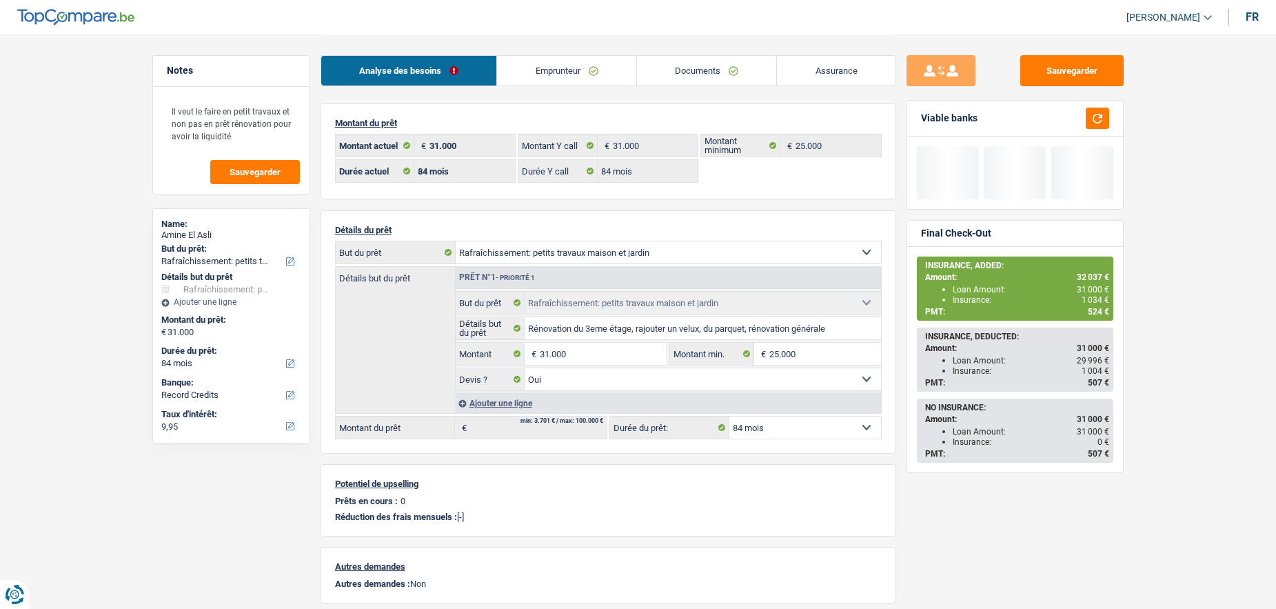
select select "houseOrGarden"
select select "yes"
select select "84"
select select "32"
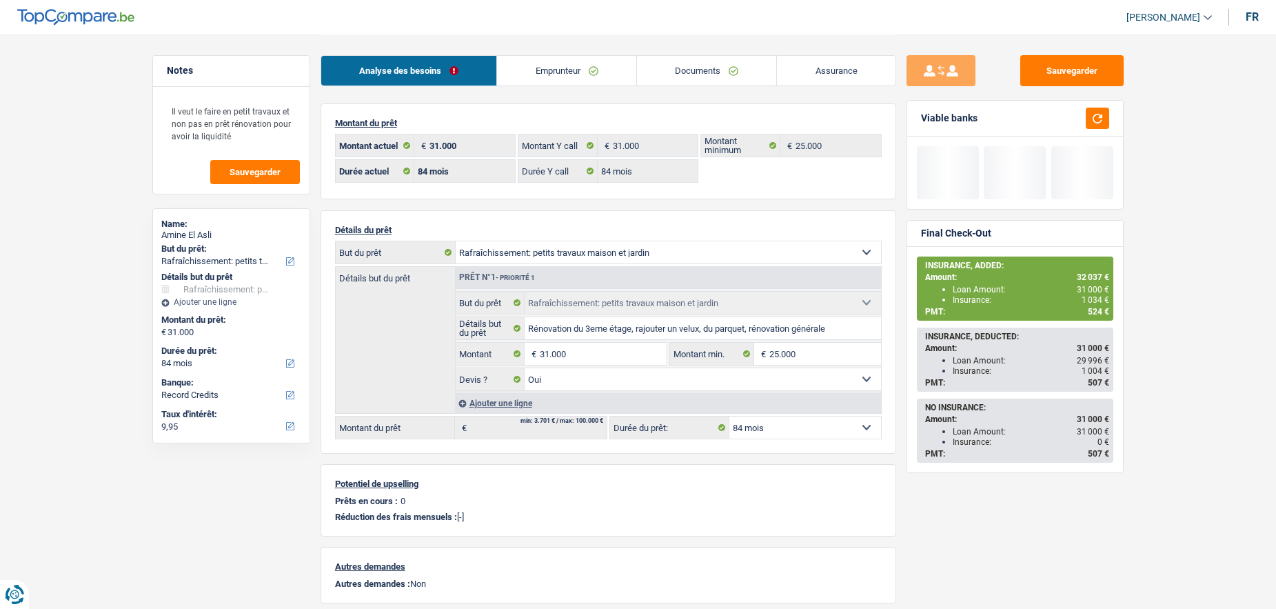
select select "single"
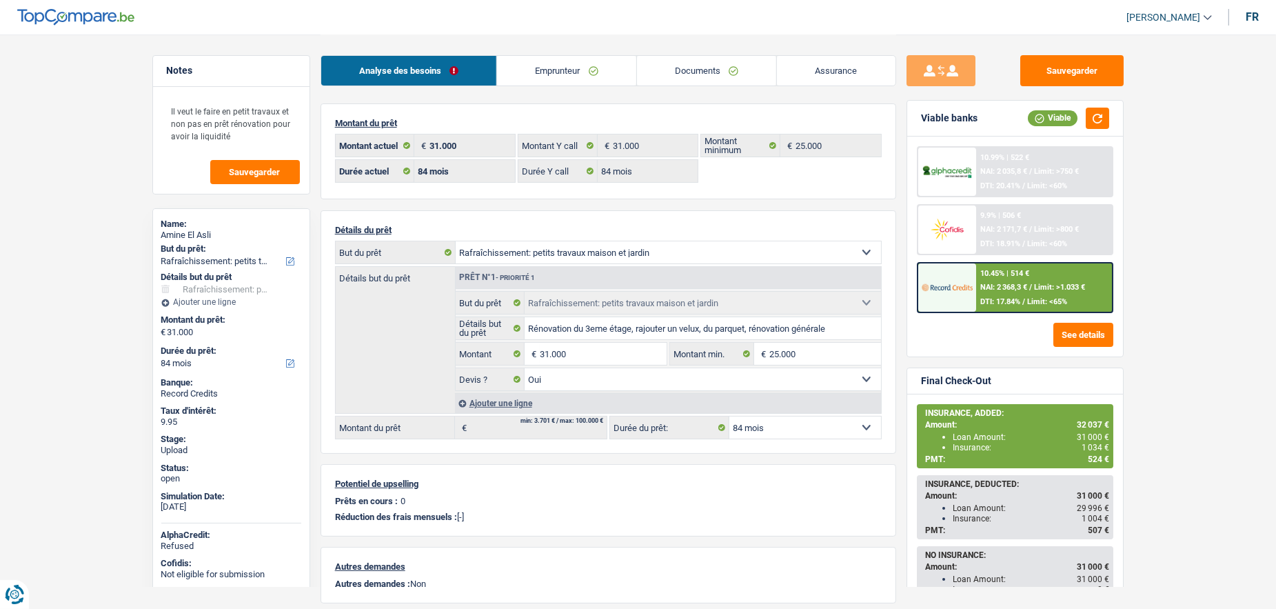
click at [571, 59] on link "Emprunteur" at bounding box center [566, 71] width 139 height 30
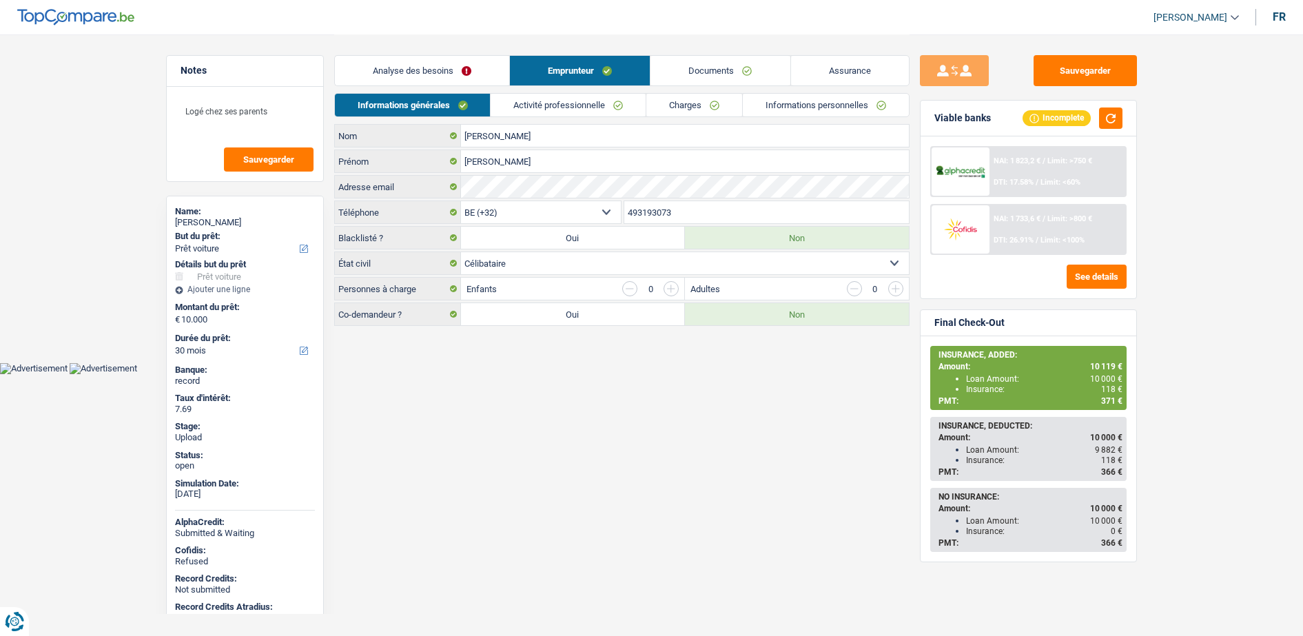
select select "car"
select select "30"
select select "32"
select select "single"
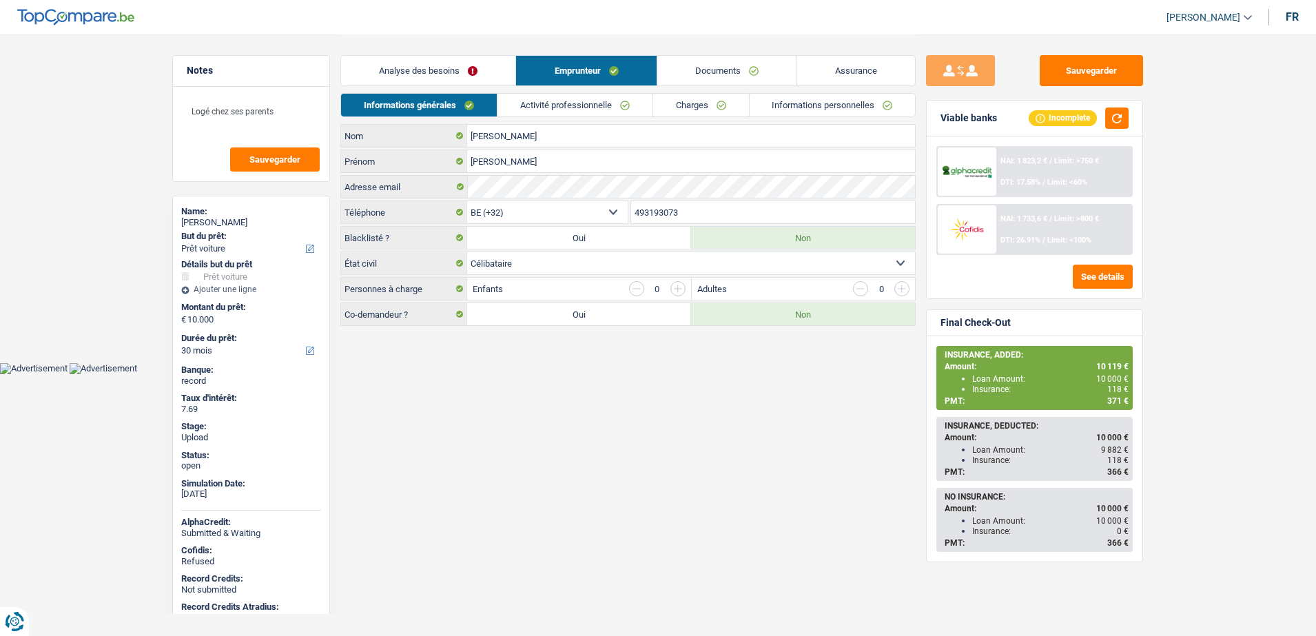
click at [726, 63] on link "Documents" at bounding box center [726, 71] width 139 height 30
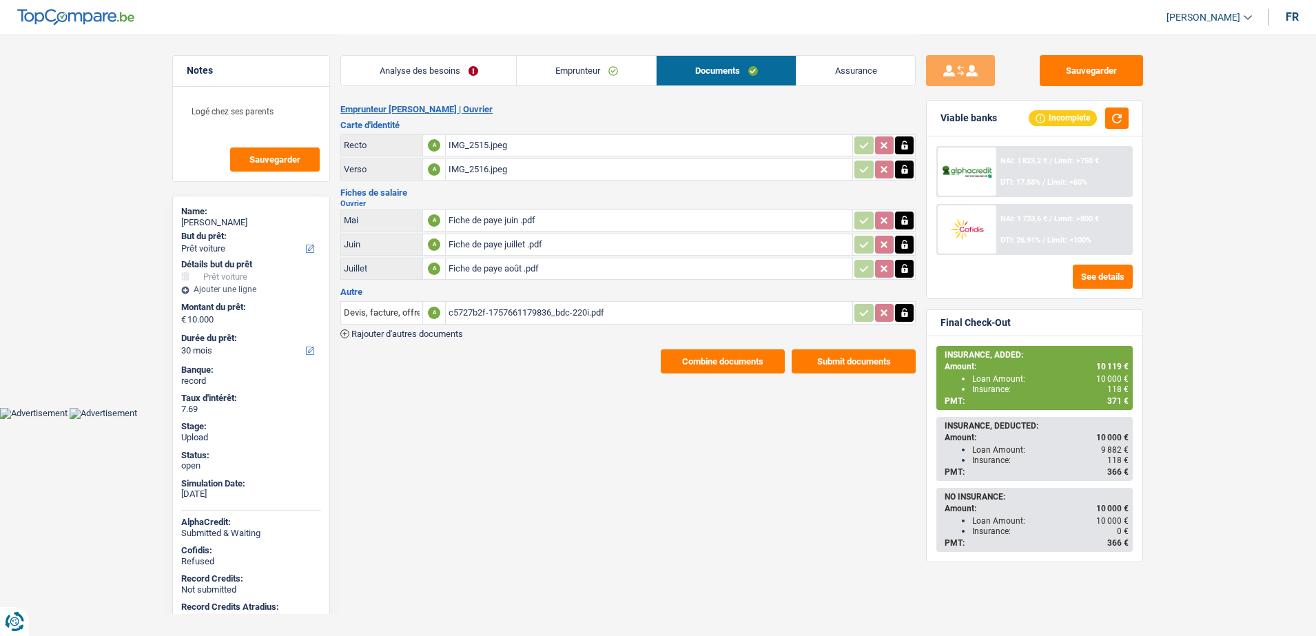
drag, startPoint x: 664, startPoint y: 345, endPoint x: 675, endPoint y: 360, distance: 18.2
click at [665, 345] on div "Emprunteur Thomas François | Ouvrier Carte d'identité Recto A IMG_2515.jpeg Ver…" at bounding box center [627, 238] width 575 height 269
click at [675, 360] on button "Combine documents" at bounding box center [723, 361] width 124 height 24
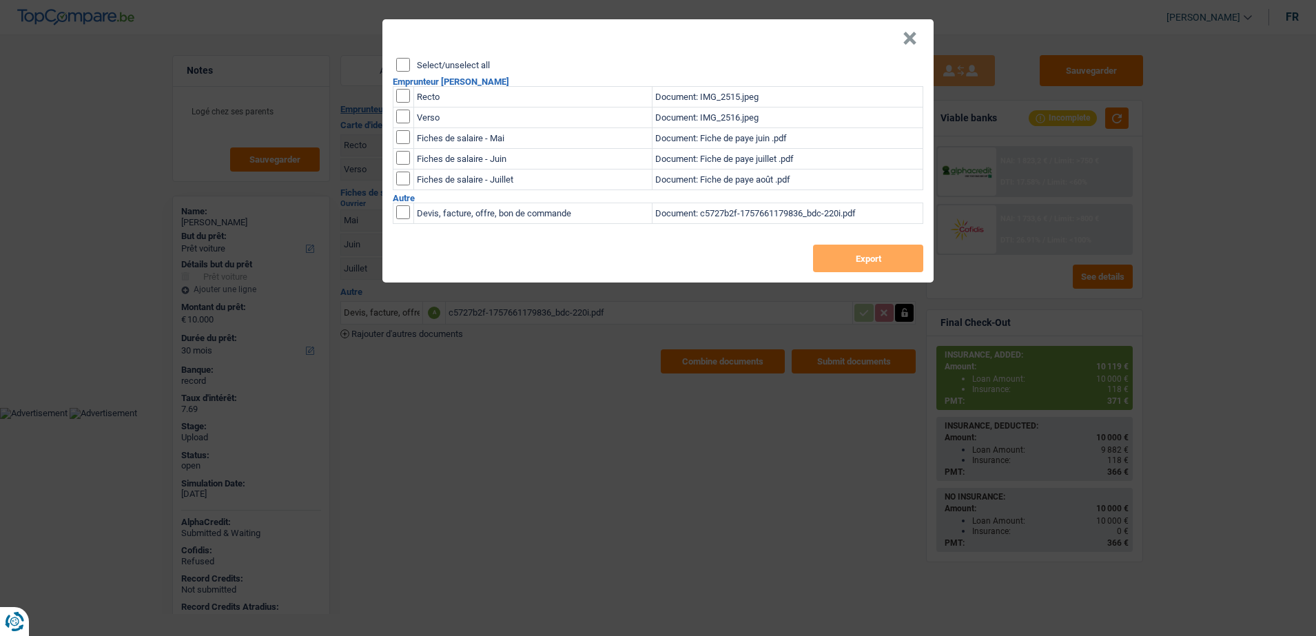
click at [405, 100] on input "checkbox" at bounding box center [403, 96] width 14 height 14
checkbox input "true"
click at [403, 112] on input "checkbox" at bounding box center [403, 117] width 14 height 14
checkbox input "true"
click at [857, 264] on button "Export" at bounding box center [868, 259] width 110 height 28
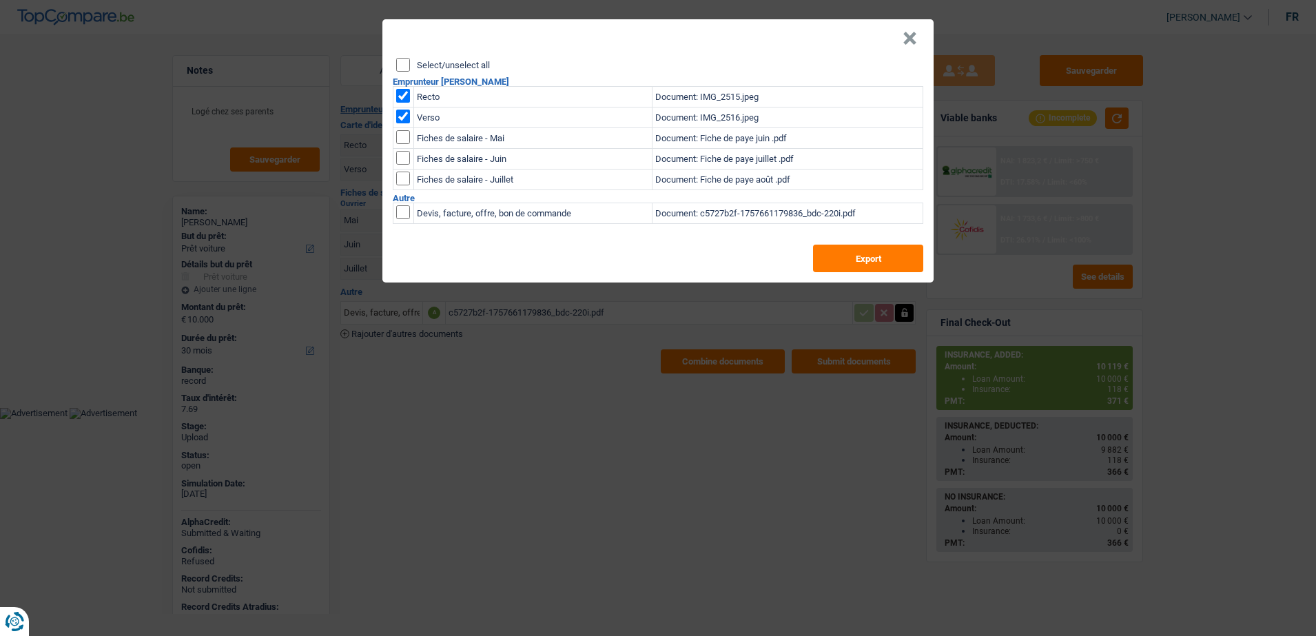
click at [910, 45] on button "×" at bounding box center [910, 39] width 14 height 14
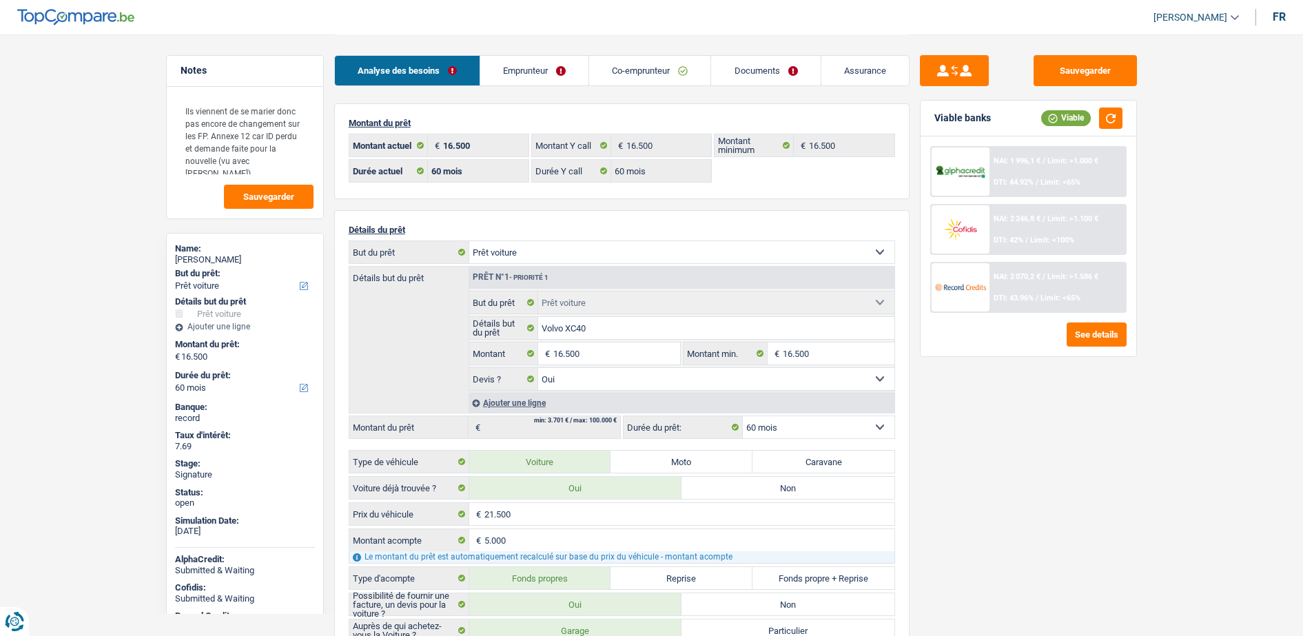
select select "car"
select select "60"
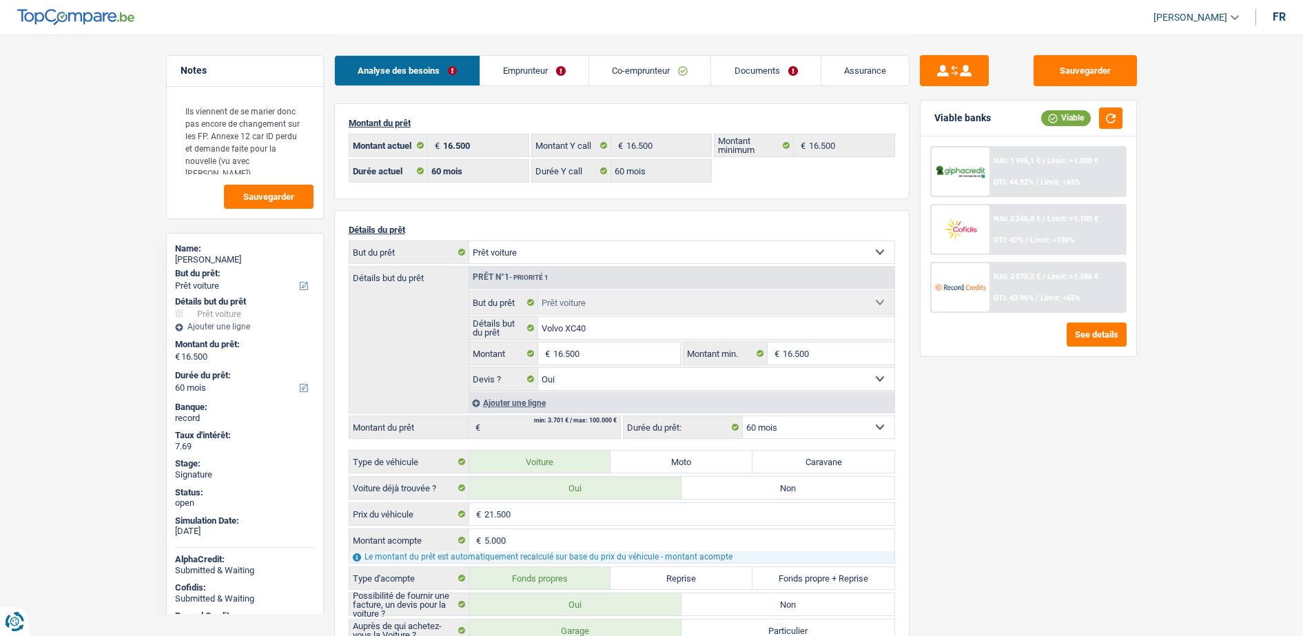
select select "car"
select select "yes"
select select "60"
select select "32"
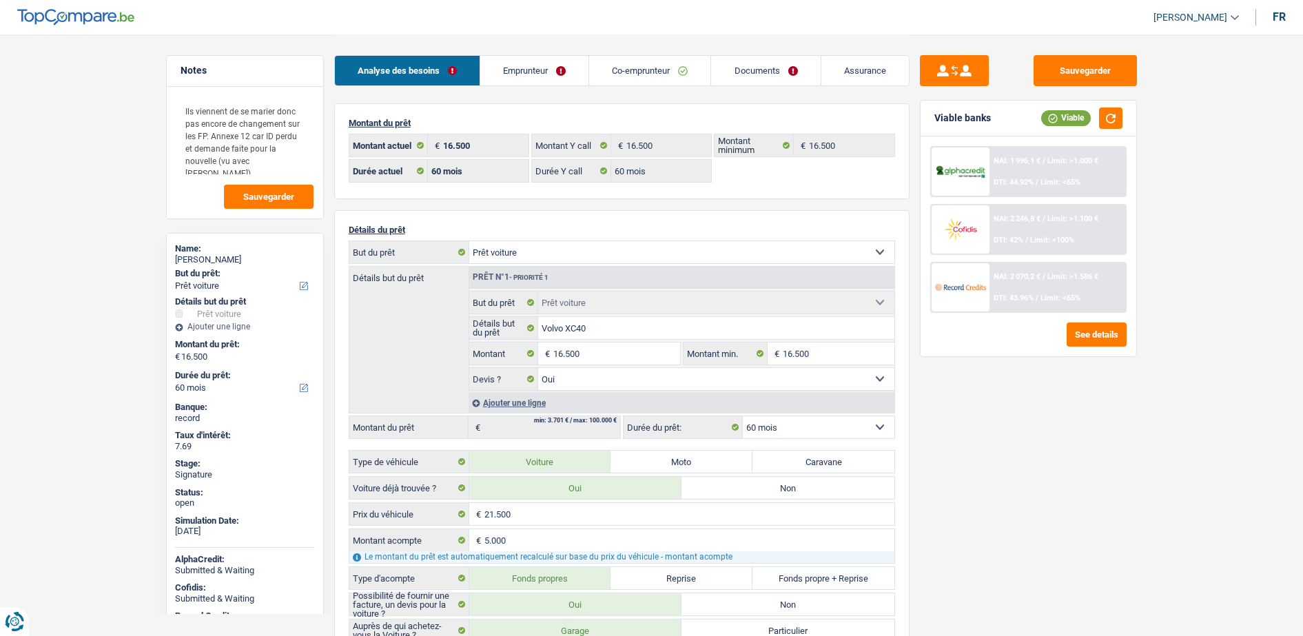
select select "married"
click at [535, 64] on link "Emprunteur" at bounding box center [534, 71] width 108 height 30
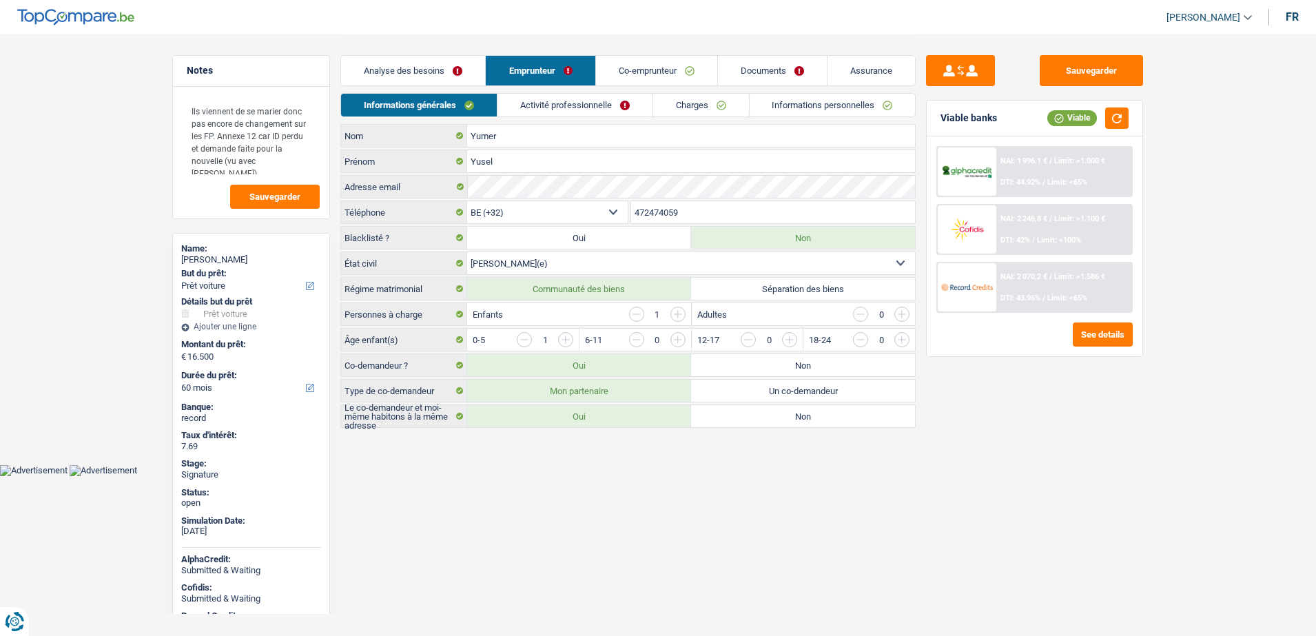
click at [539, 111] on link "Activité professionnelle" at bounding box center [575, 105] width 155 height 23
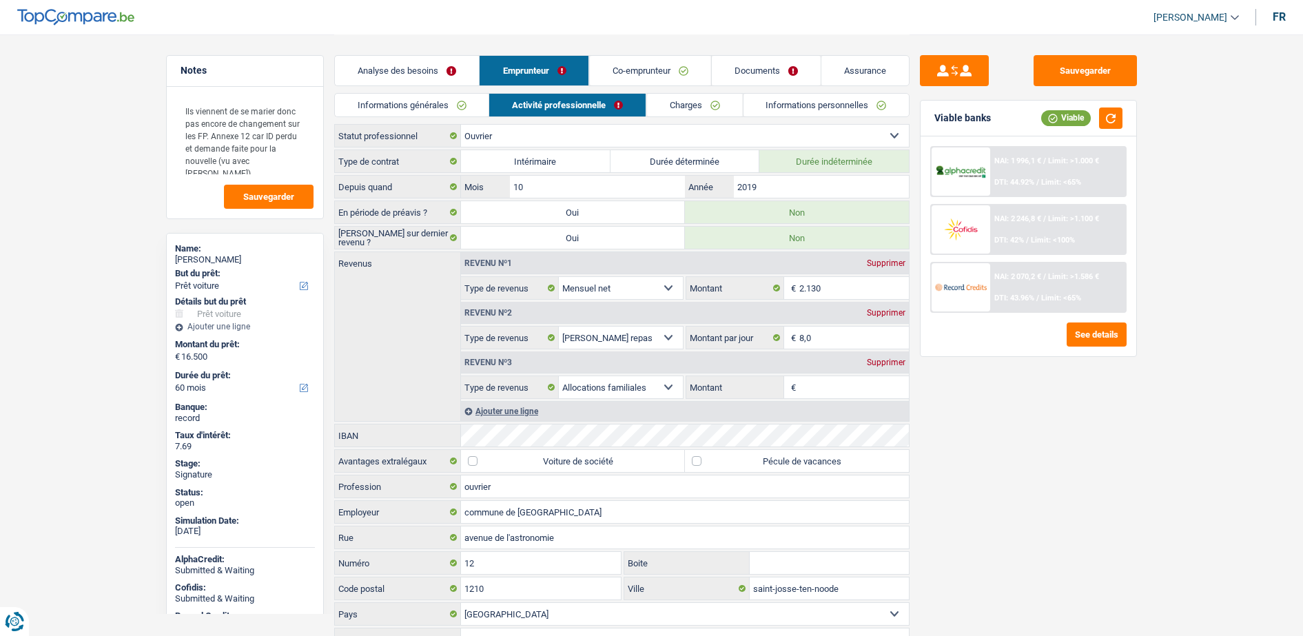
click at [664, 79] on link "Co-emprunteur" at bounding box center [649, 71] width 121 height 30
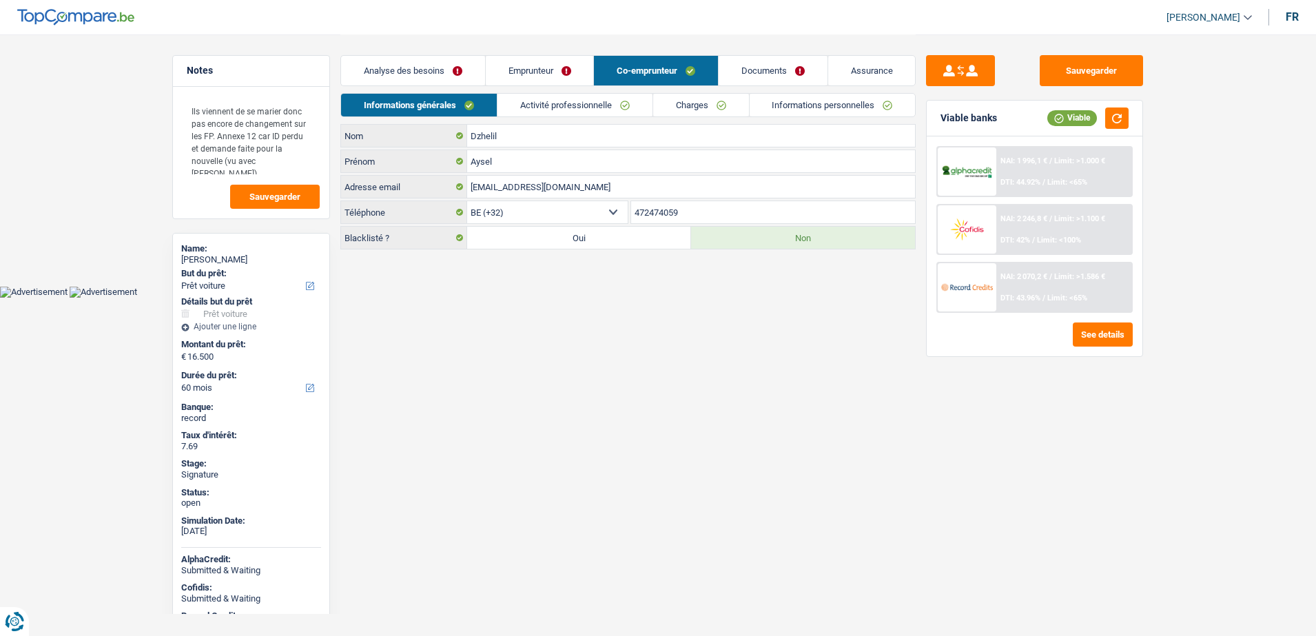
click at [594, 105] on link "Activité professionnelle" at bounding box center [575, 105] width 155 height 23
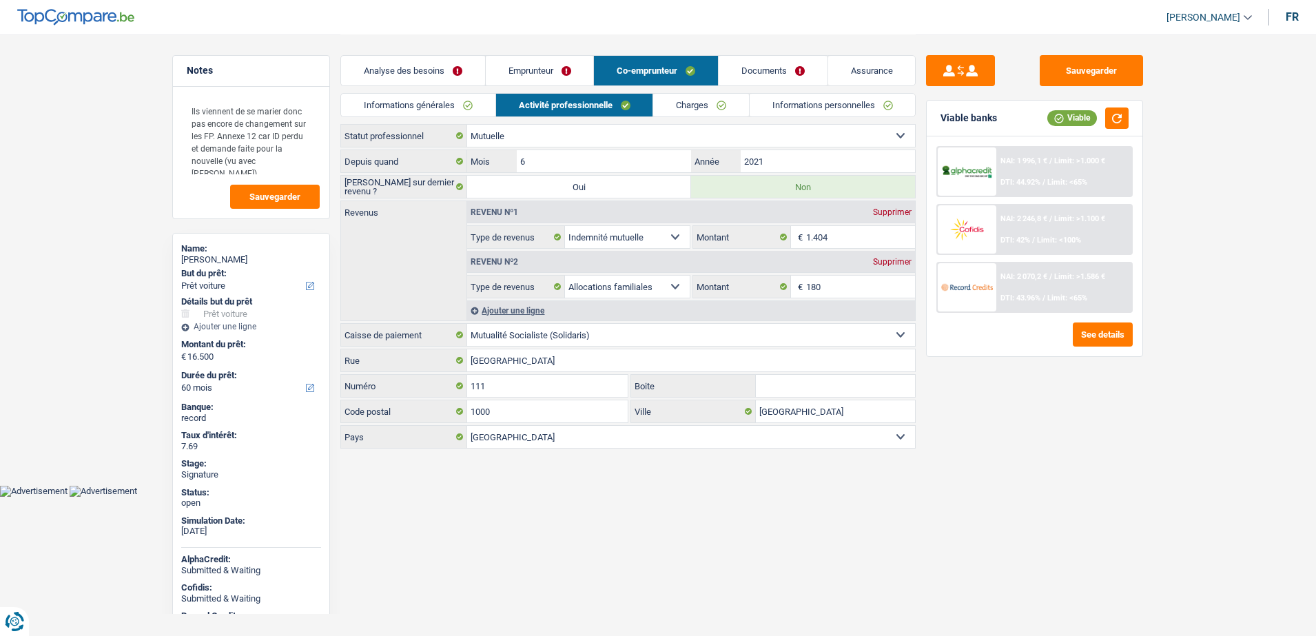
click at [556, 65] on link "Emprunteur" at bounding box center [540, 71] width 108 height 30
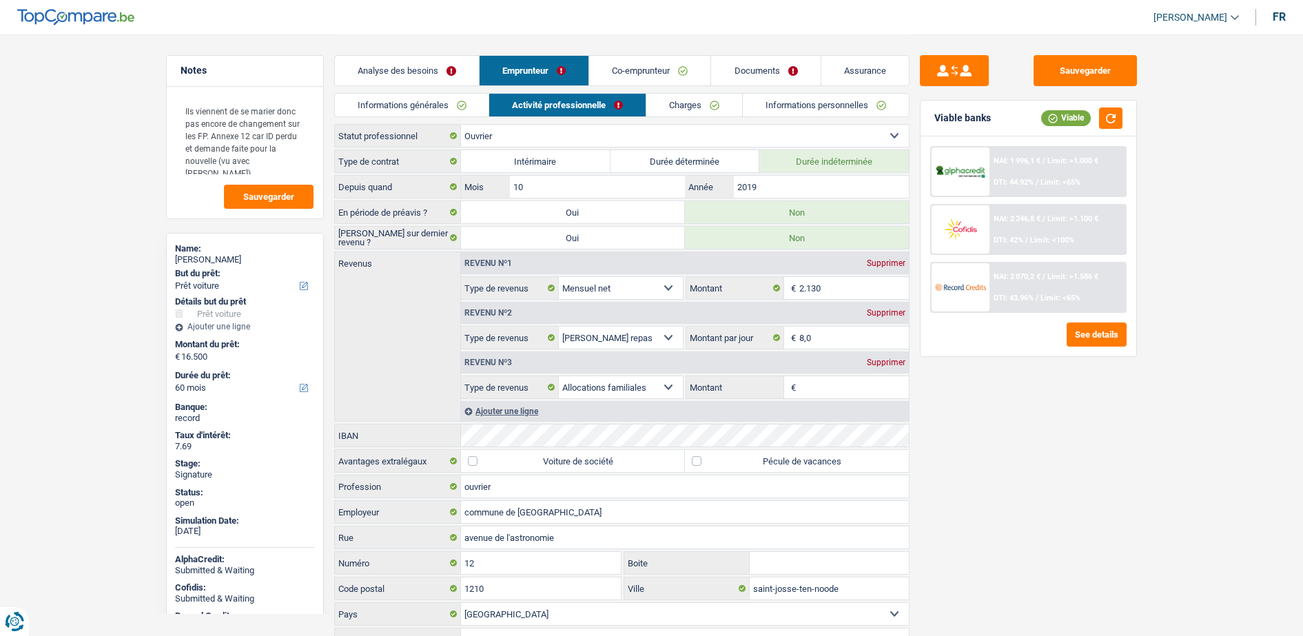
click at [644, 72] on link "Co-emprunteur" at bounding box center [649, 71] width 121 height 30
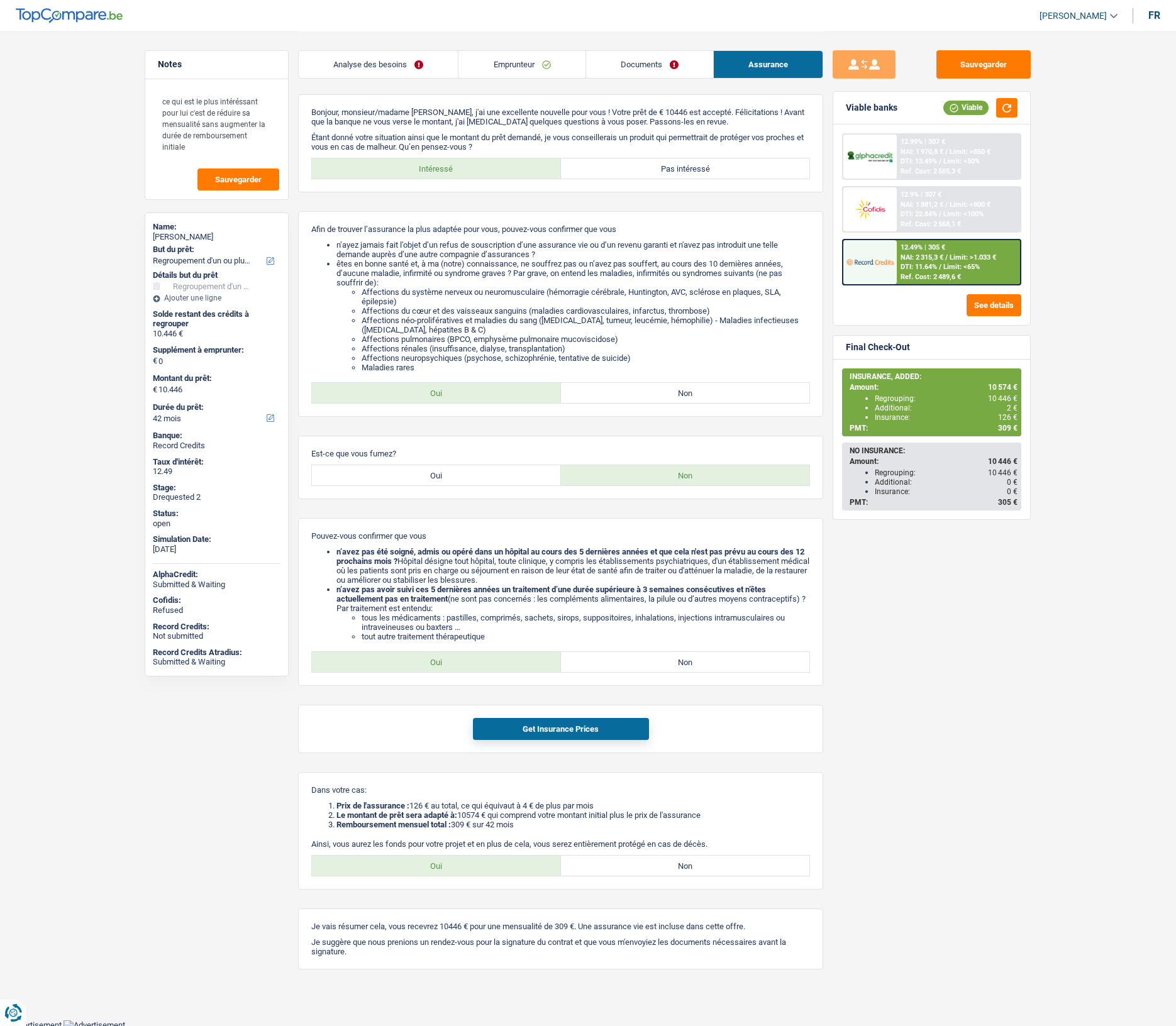
select select "refinancing"
select select "42"
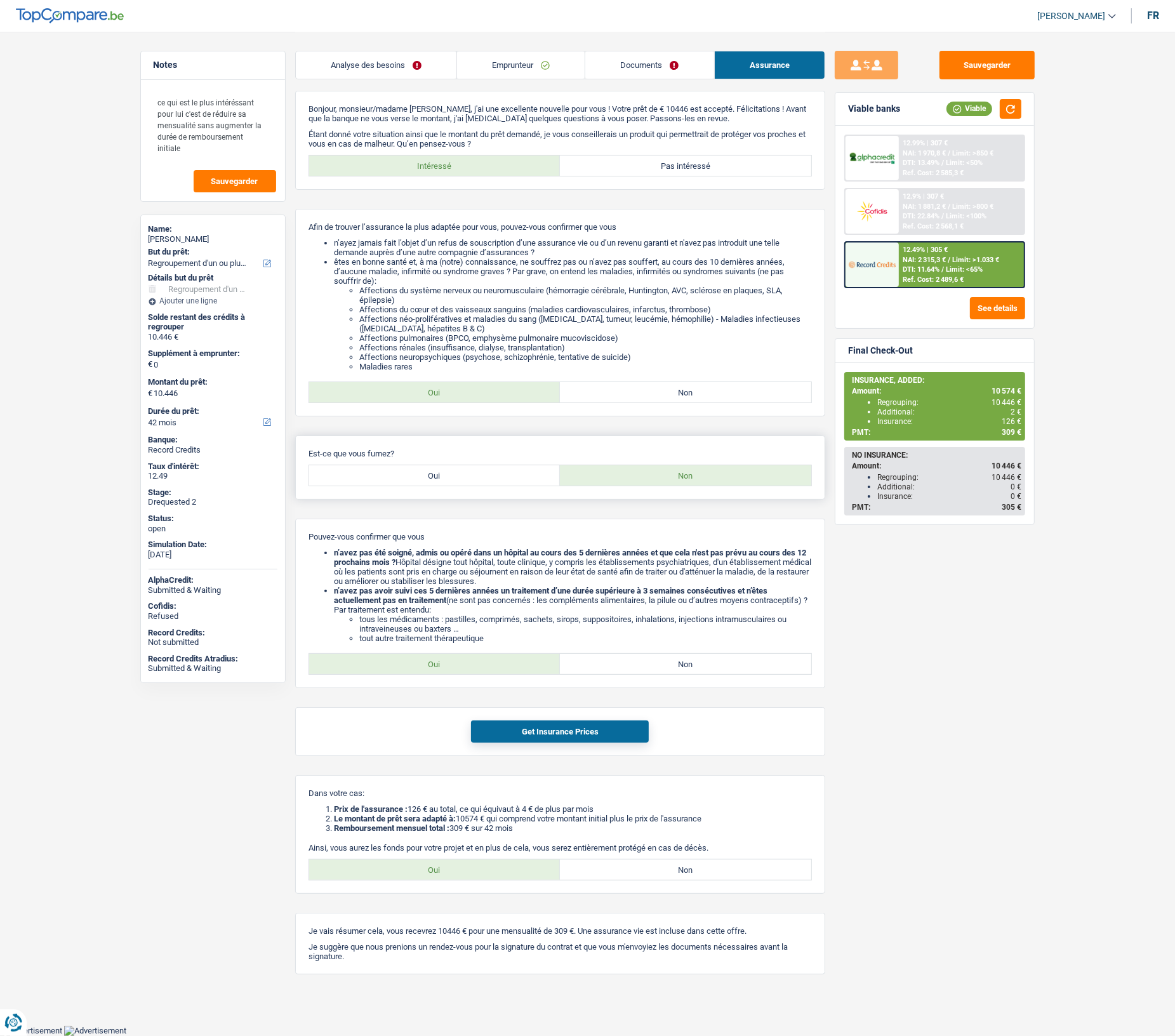
scroll to position [38, 0]
